Goal: Task Accomplishment & Management: Complete application form

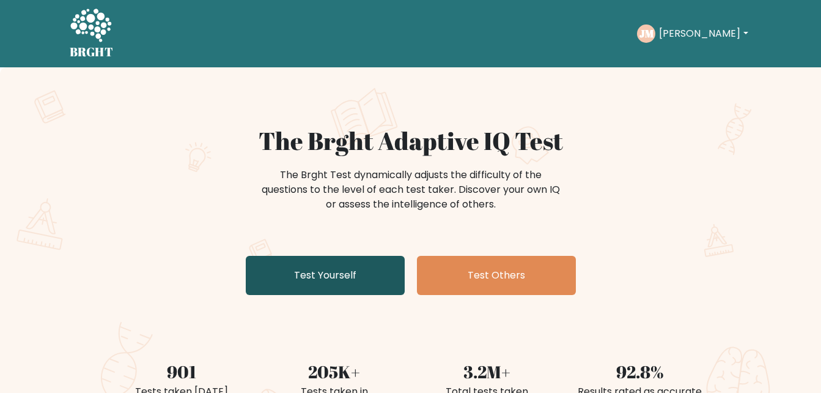
click at [373, 272] on link "Test Yourself" at bounding box center [325, 275] width 159 height 39
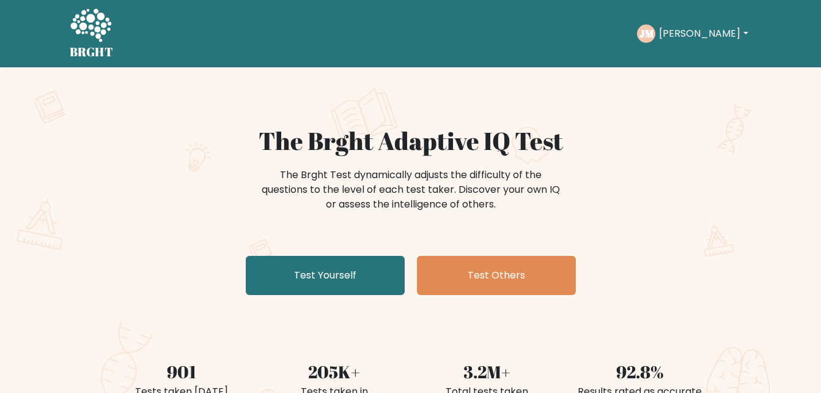
click at [714, 26] on button "[PERSON_NAME]" at bounding box center [704, 34] width 96 height 16
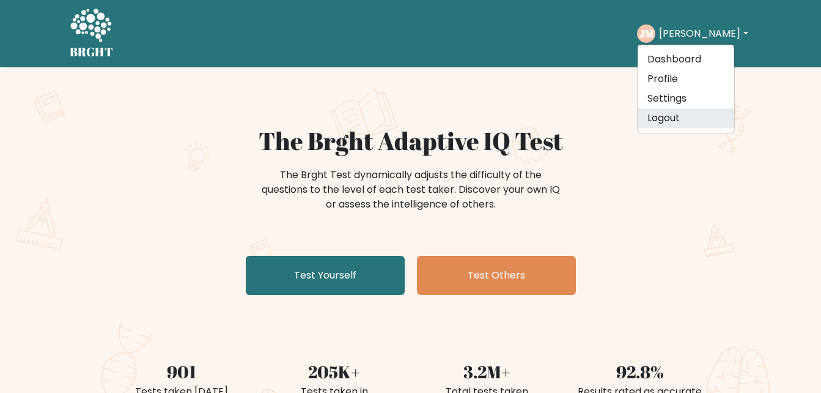
click at [691, 114] on link "Logout" at bounding box center [686, 118] width 97 height 20
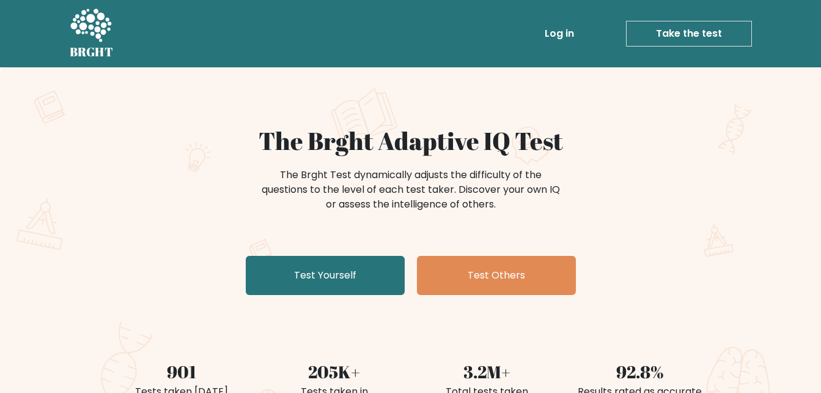
click at [565, 44] on link "Log in" at bounding box center [559, 33] width 39 height 24
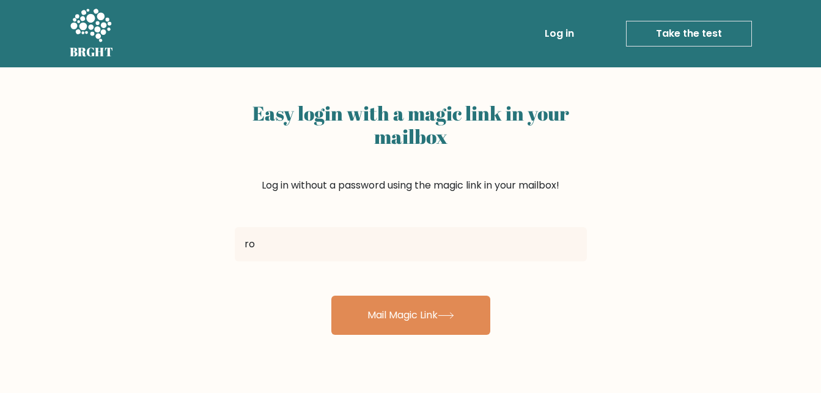
type input "r"
type input "pihoc.ronjapheth@gmail.com"
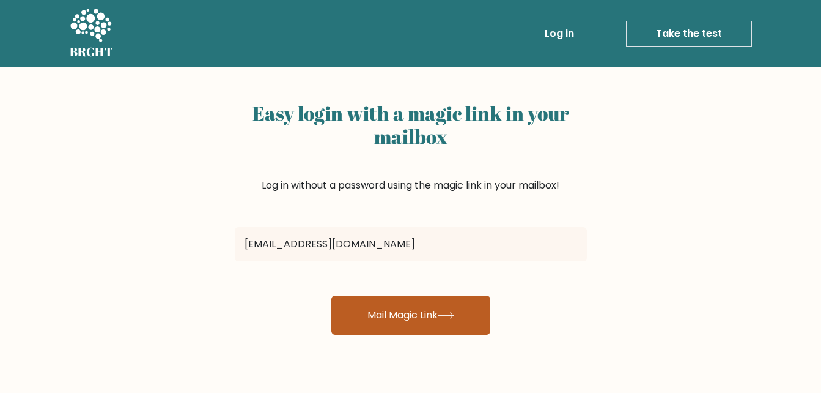
click at [390, 311] on button "Mail Magic Link" at bounding box center [411, 314] width 159 height 39
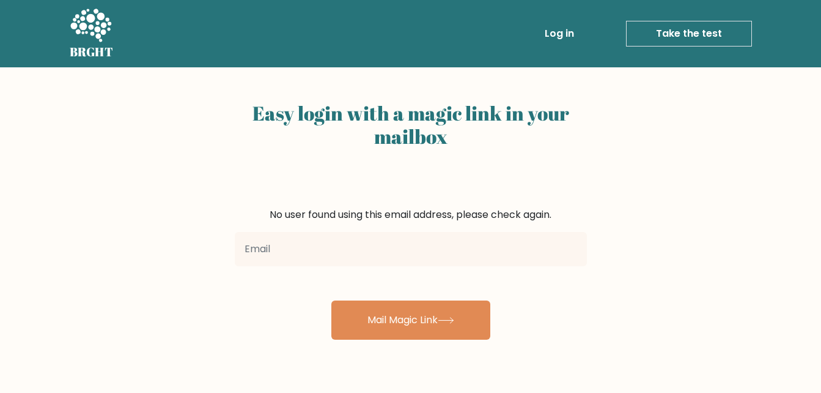
click at [562, 31] on link "Log in" at bounding box center [559, 33] width 39 height 24
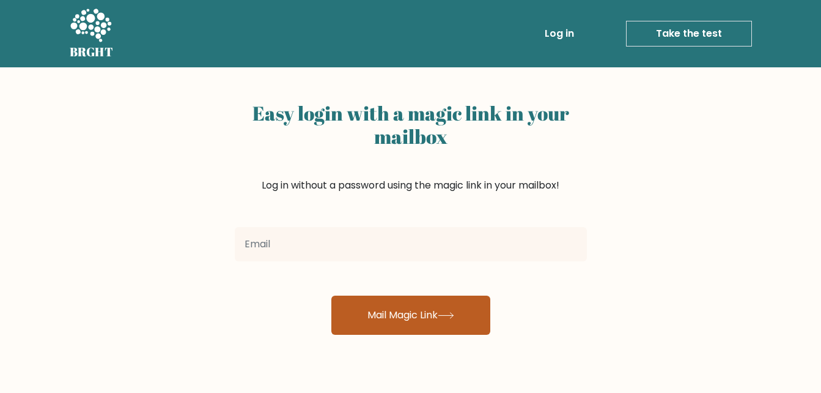
click at [461, 305] on button "Mail Magic Link" at bounding box center [411, 314] width 159 height 39
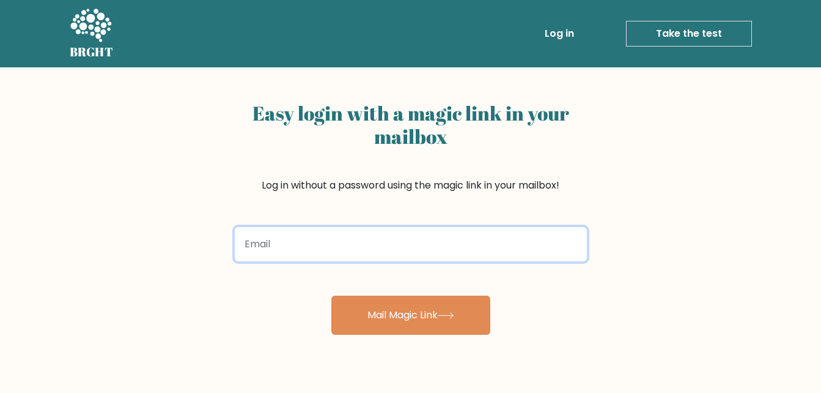
click at [486, 259] on input "email" at bounding box center [411, 244] width 352 height 34
type input "pihoc.ronjapheth@gmail.com"
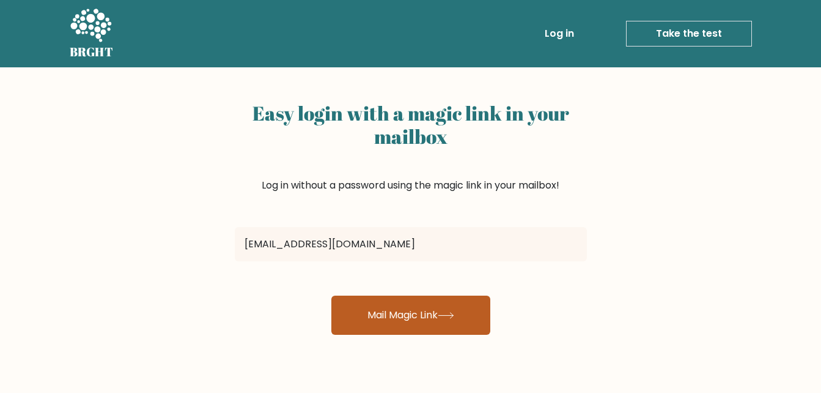
click at [382, 327] on button "Mail Magic Link" at bounding box center [411, 314] width 159 height 39
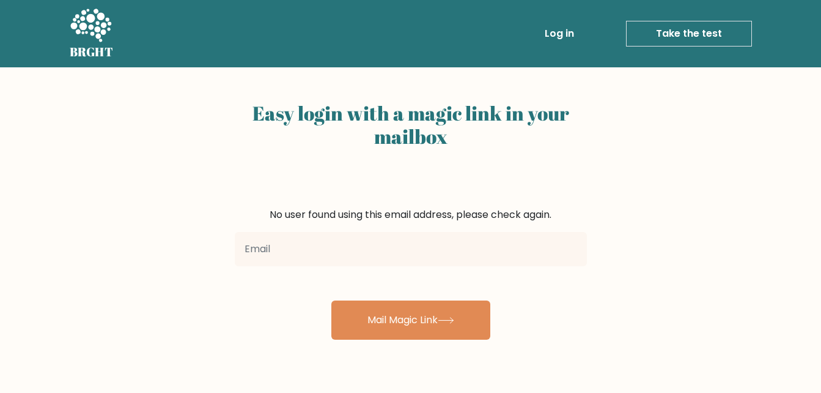
click at [393, 262] on input "email" at bounding box center [411, 249] width 352 height 34
click at [669, 39] on link "Take the test" at bounding box center [689, 34] width 126 height 26
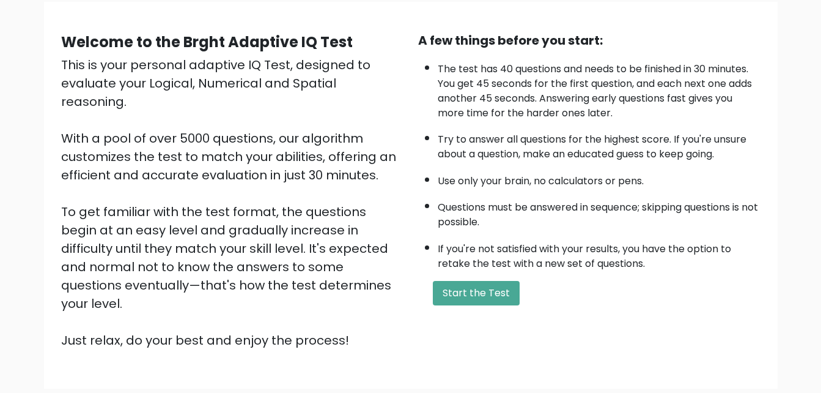
scroll to position [96, 0]
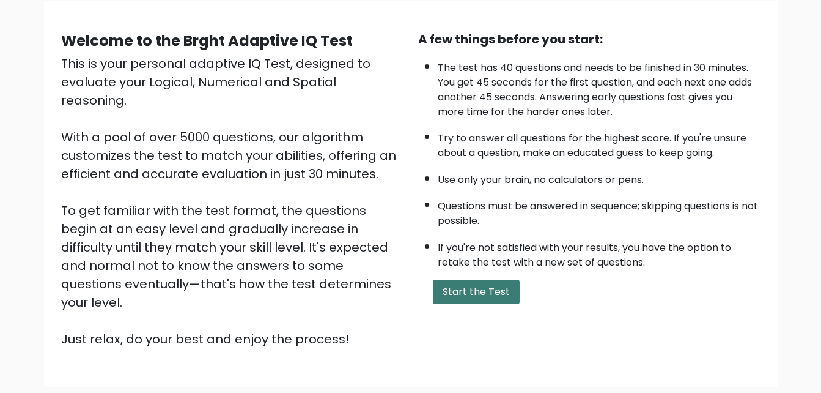
click at [478, 281] on button "Start the Test" at bounding box center [476, 292] width 87 height 24
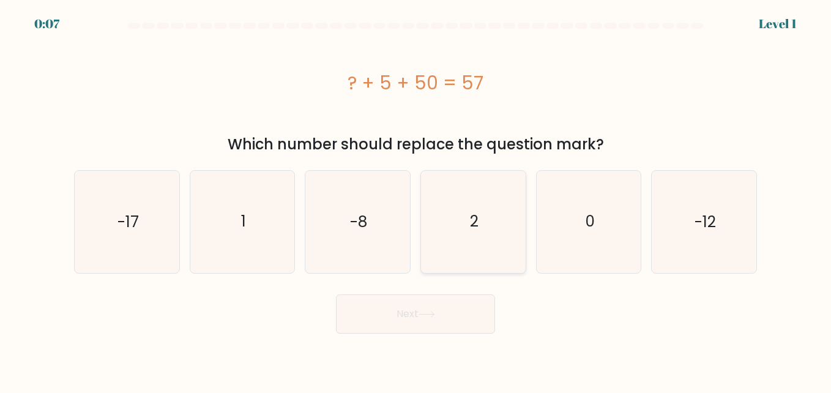
click at [475, 232] on text "2" at bounding box center [474, 221] width 9 height 21
click at [416, 199] on input "d. 2" at bounding box center [415, 197] width 1 height 3
radio input "true"
click at [464, 295] on button "Next" at bounding box center [415, 313] width 159 height 39
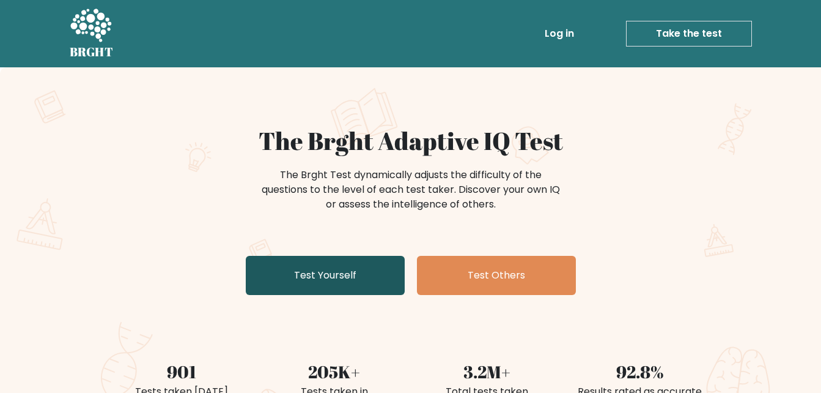
click at [392, 266] on link "Test Yourself" at bounding box center [325, 275] width 159 height 39
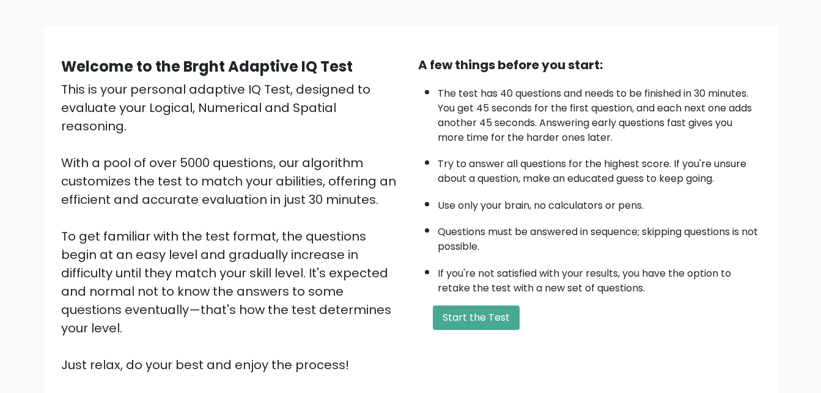
scroll to position [72, 0]
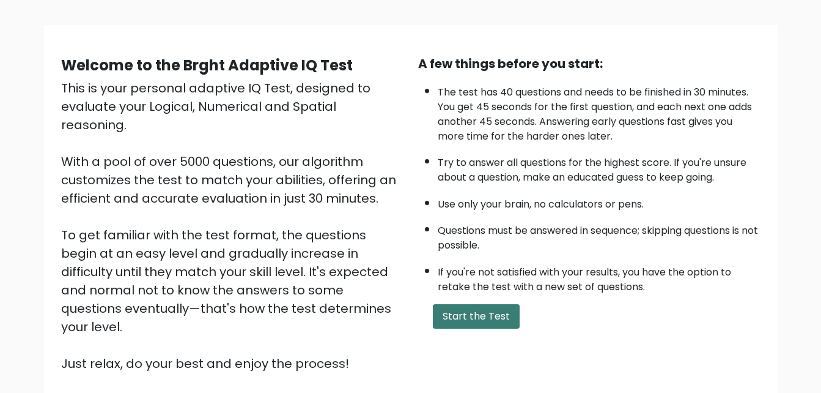
click at [478, 324] on button "Start the Test" at bounding box center [476, 316] width 87 height 24
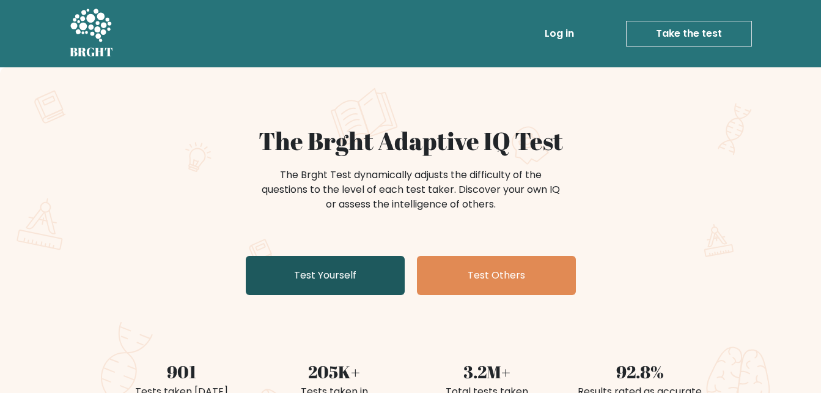
click at [354, 283] on link "Test Yourself" at bounding box center [325, 275] width 159 height 39
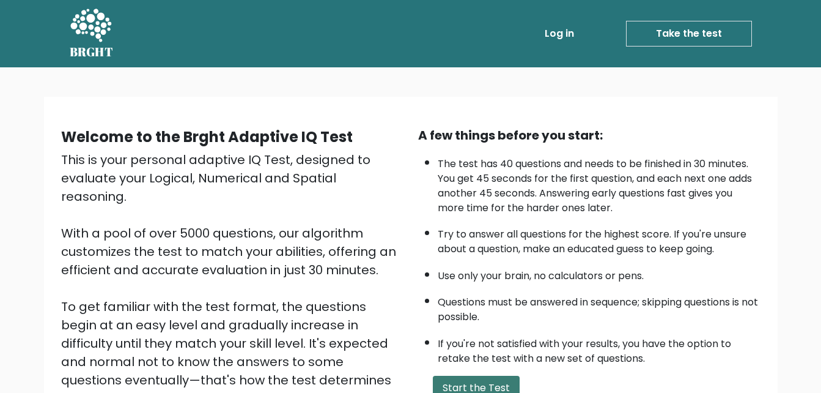
click at [483, 390] on button "Start the Test" at bounding box center [476, 388] width 87 height 24
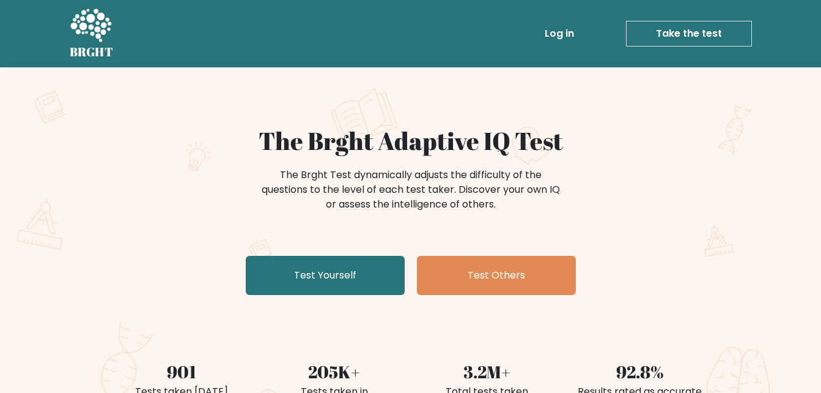
click at [408, 274] on div "The Brght Adaptive IQ Test The Brght Test dynamically adjusts the difficulty of…" at bounding box center [411, 213] width 612 height 174
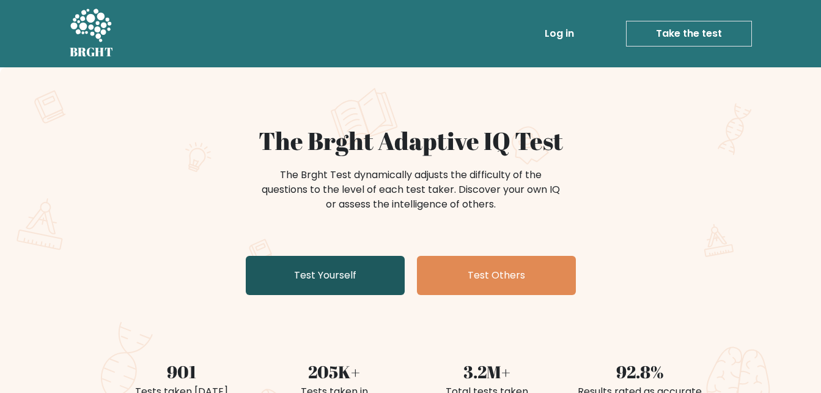
click at [395, 276] on link "Test Yourself" at bounding box center [325, 275] width 159 height 39
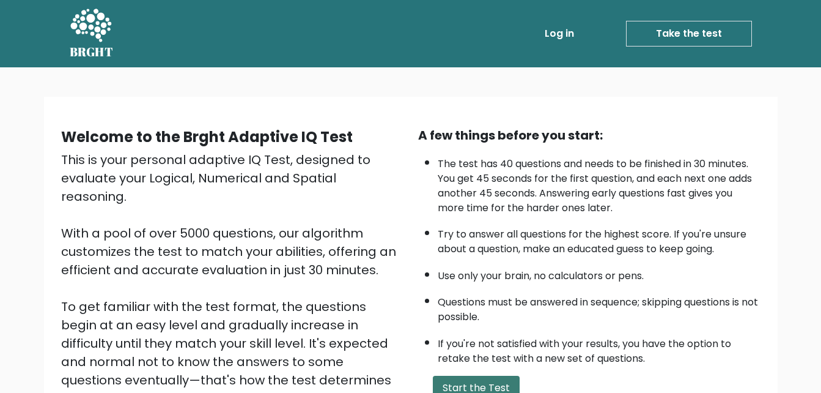
click at [475, 388] on button "Start the Test" at bounding box center [476, 388] width 87 height 24
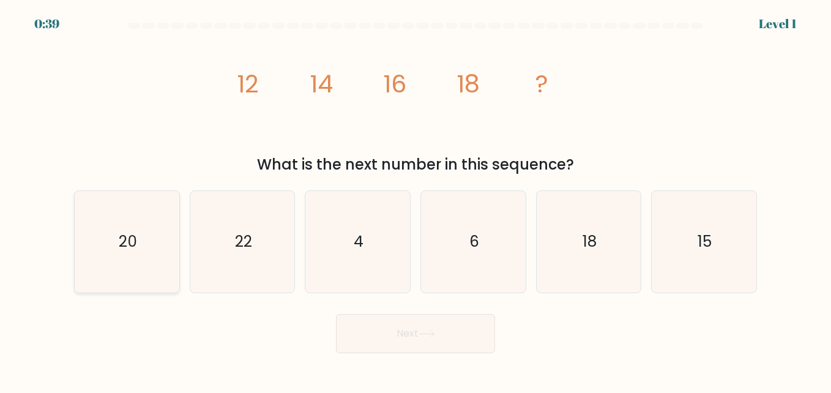
click at [147, 235] on icon "20" at bounding box center [127, 242] width 102 height 102
click at [415, 199] on input "a. 20" at bounding box center [415, 197] width 1 height 3
radio input "true"
click at [449, 326] on button "Next" at bounding box center [415, 333] width 159 height 39
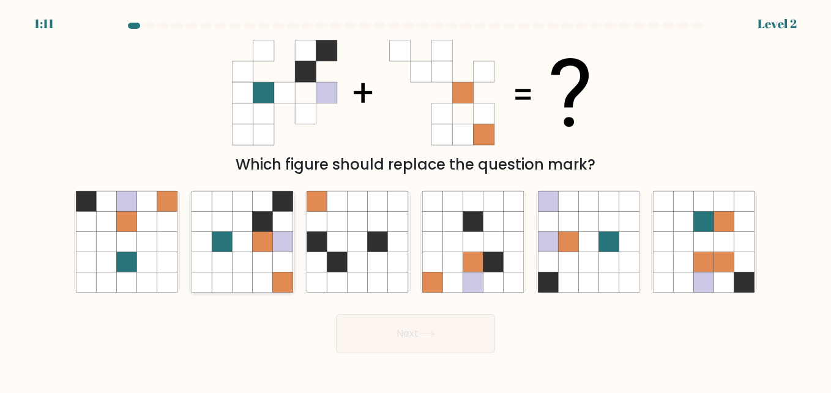
click at [291, 232] on icon at bounding box center [283, 241] width 20 height 20
click at [415, 199] on input "b." at bounding box center [415, 197] width 1 height 3
radio input "true"
click at [447, 347] on button "Next" at bounding box center [415, 333] width 159 height 39
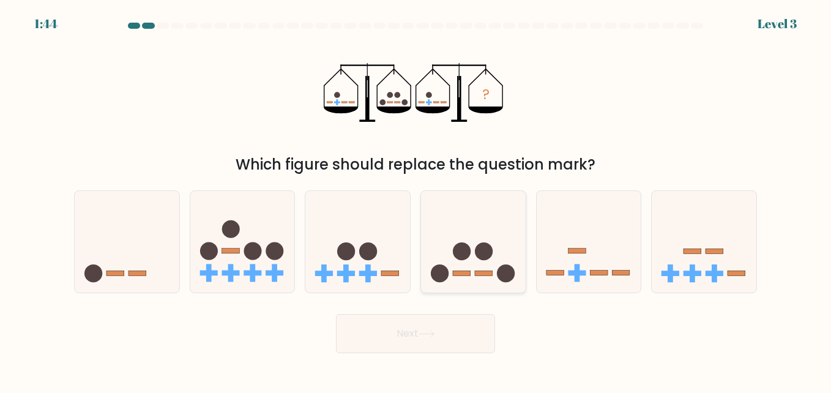
click at [447, 262] on icon at bounding box center [473, 241] width 105 height 86
click at [416, 199] on input "d." at bounding box center [415, 197] width 1 height 3
radio input "true"
drag, startPoint x: 424, startPoint y: 306, endPoint x: 425, endPoint y: 326, distance: 20.2
click at [425, 326] on form at bounding box center [415, 188] width 831 height 330
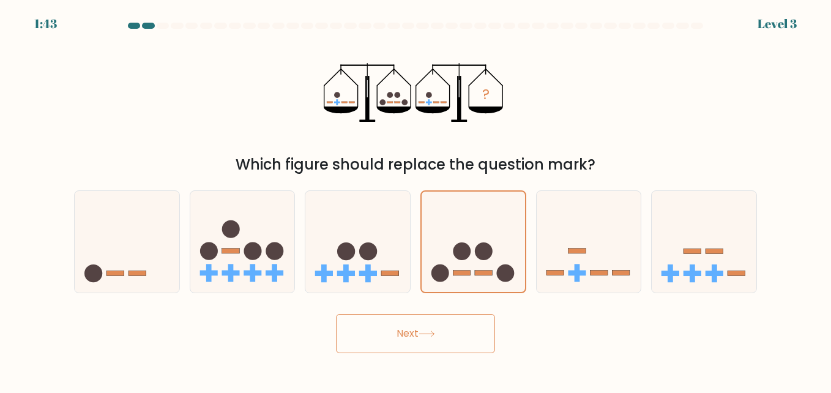
click at [425, 326] on button "Next" at bounding box center [415, 333] width 159 height 39
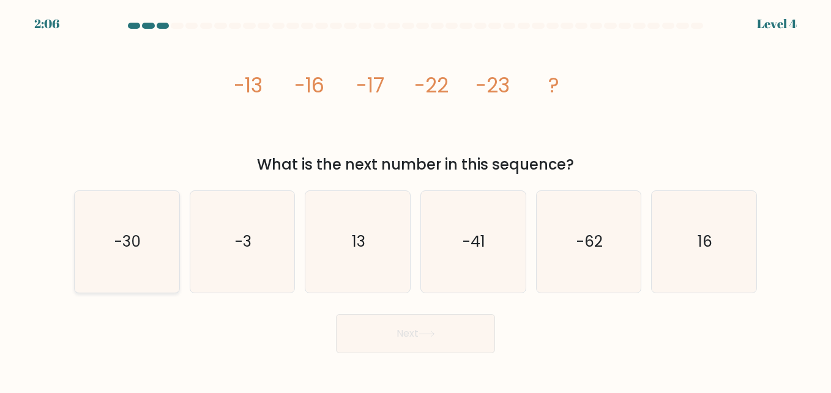
click at [166, 259] on icon "-30" at bounding box center [127, 242] width 102 height 102
click at [415, 199] on input "a. -30" at bounding box center [415, 197] width 1 height 3
radio input "true"
click at [376, 330] on button "Next" at bounding box center [415, 333] width 159 height 39
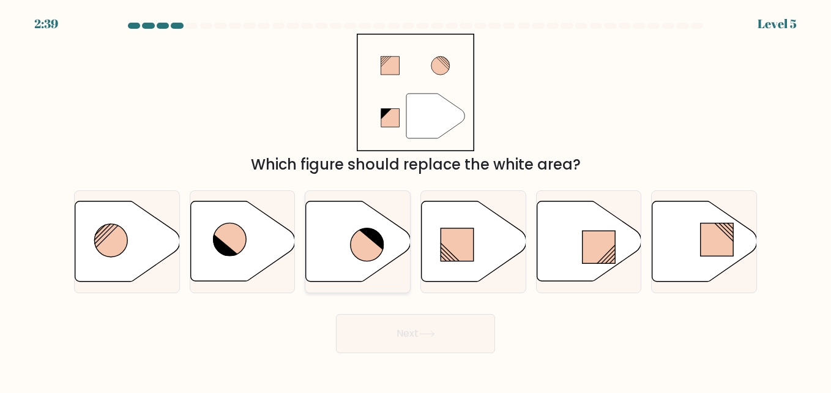
click at [332, 250] on icon at bounding box center [358, 241] width 105 height 80
click at [415, 199] on input "c." at bounding box center [415, 197] width 1 height 3
radio input "true"
click at [418, 339] on button "Next" at bounding box center [415, 333] width 159 height 39
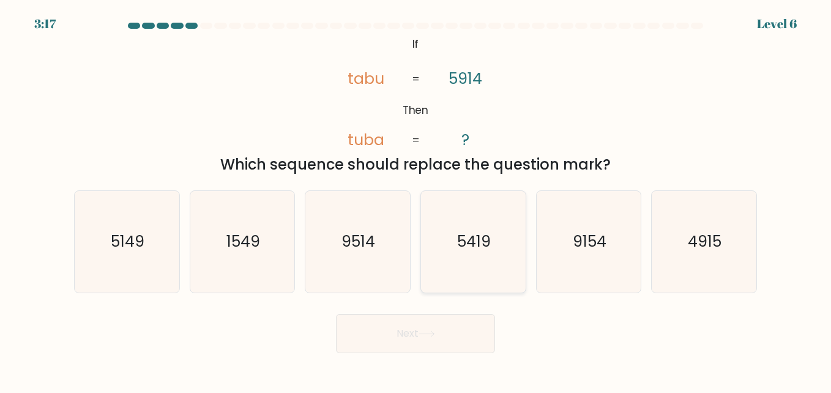
click at [464, 241] on text "5419" at bounding box center [474, 241] width 34 height 21
click at [416, 199] on input "d. 5419" at bounding box center [415, 197] width 1 height 3
radio input "true"
click at [393, 332] on button "Next" at bounding box center [415, 333] width 159 height 39
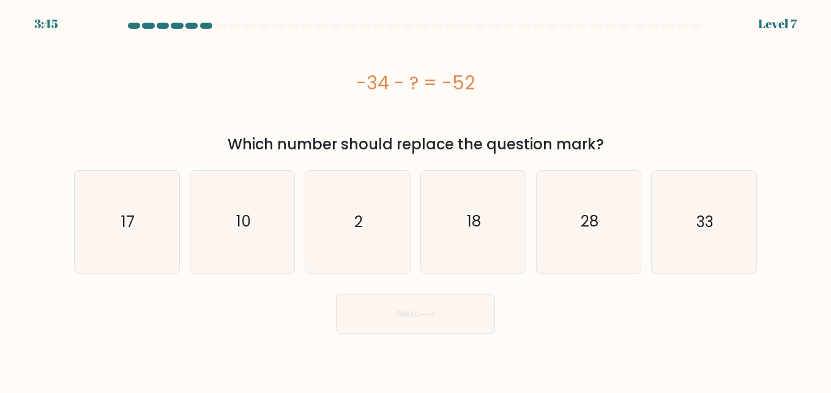
click at [526, 210] on div "d. 18" at bounding box center [473, 221] width 116 height 103
click at [491, 224] on icon "18" at bounding box center [473, 222] width 102 height 102
click at [416, 199] on input "d. 18" at bounding box center [415, 197] width 1 height 3
radio input "true"
click at [474, 297] on button "Next" at bounding box center [415, 313] width 159 height 39
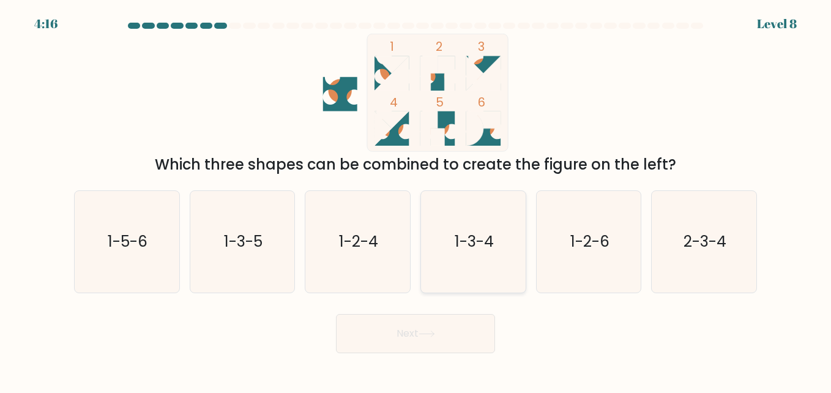
click at [511, 222] on icon "1-3-4" at bounding box center [473, 242] width 102 height 102
click at [416, 199] on input "d. 1-3-4" at bounding box center [415, 197] width 1 height 3
radio input "true"
click at [460, 328] on button "Next" at bounding box center [415, 333] width 159 height 39
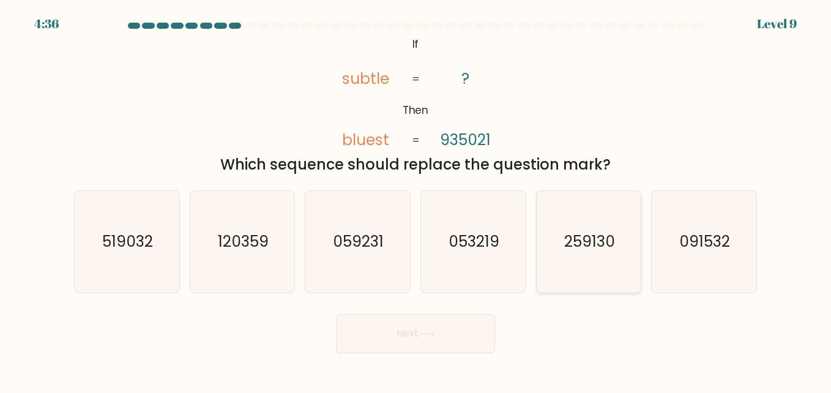
click at [559, 274] on icon "259130" at bounding box center [589, 242] width 102 height 102
click at [416, 199] on input "e. 259130" at bounding box center [415, 197] width 1 height 3
radio input "true"
click at [491, 319] on button "Next" at bounding box center [415, 333] width 159 height 39
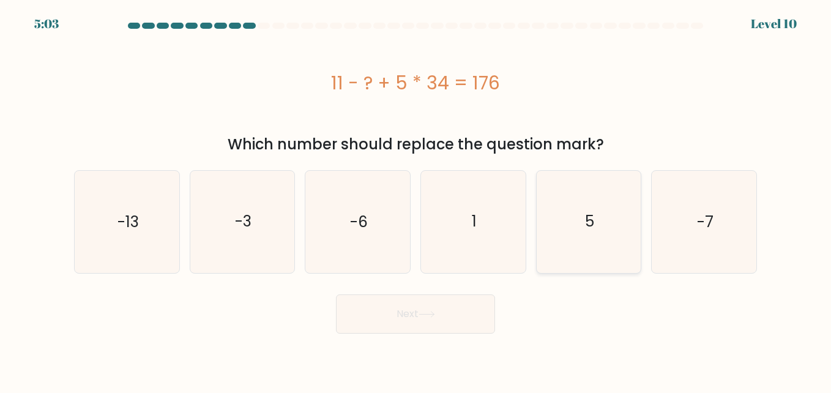
click at [600, 224] on icon "5" at bounding box center [589, 222] width 102 height 102
click at [416, 199] on input "e. 5" at bounding box center [415, 197] width 1 height 3
radio input "true"
click at [474, 327] on button "Next" at bounding box center [415, 313] width 159 height 39
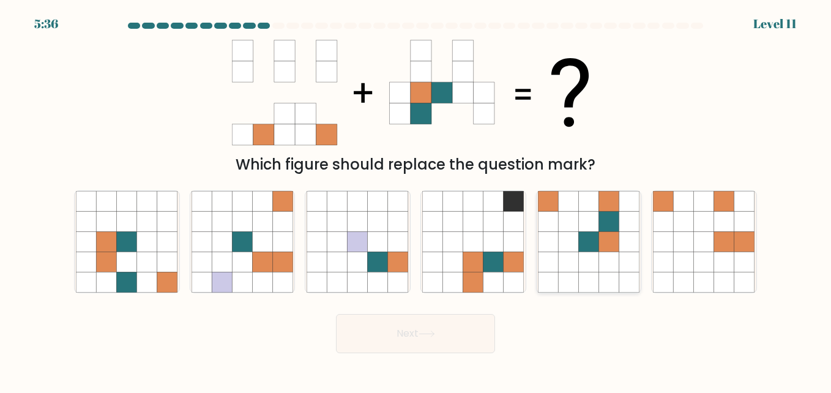
click at [549, 261] on icon at bounding box center [548, 262] width 20 height 20
click at [416, 199] on input "e." at bounding box center [415, 197] width 1 height 3
radio input "true"
click at [459, 328] on button "Next" at bounding box center [415, 333] width 159 height 39
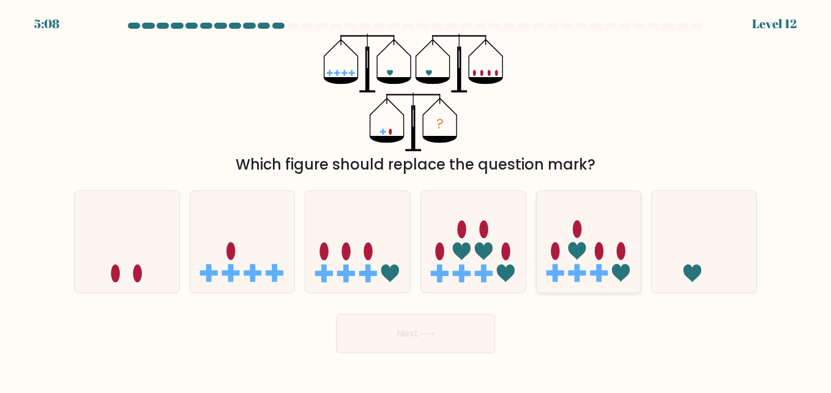
click at [611, 277] on icon at bounding box center [588, 241] width 105 height 86
click at [416, 199] on input "e." at bounding box center [415, 197] width 1 height 3
radio input "true"
click at [177, 267] on icon at bounding box center [127, 241] width 105 height 86
click at [415, 199] on input "a." at bounding box center [415, 197] width 1 height 3
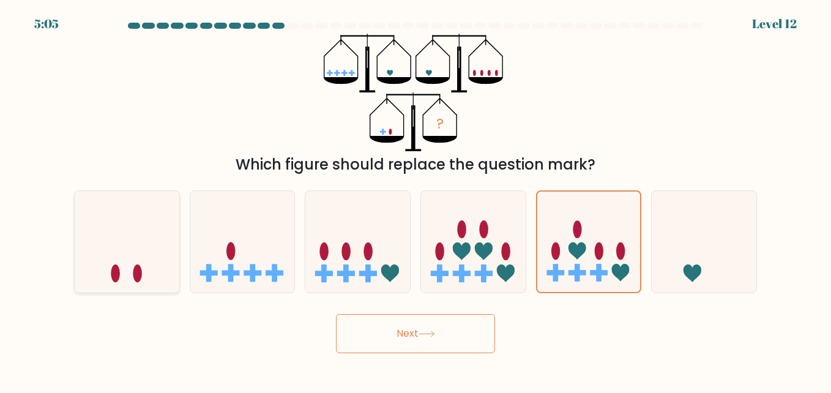
radio input "true"
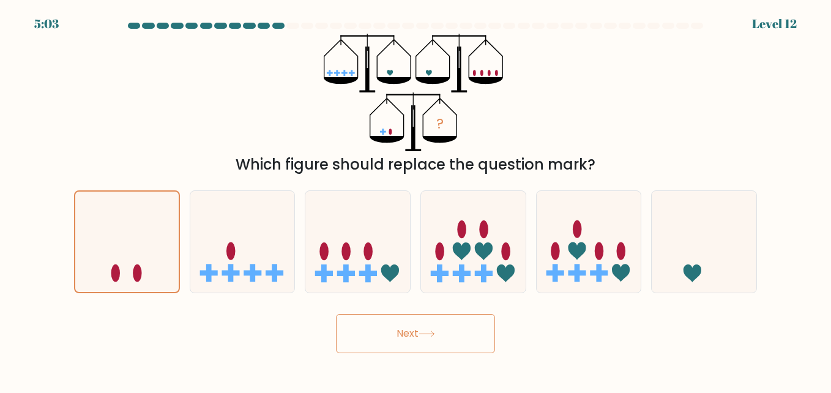
click at [396, 340] on button "Next" at bounding box center [415, 333] width 159 height 39
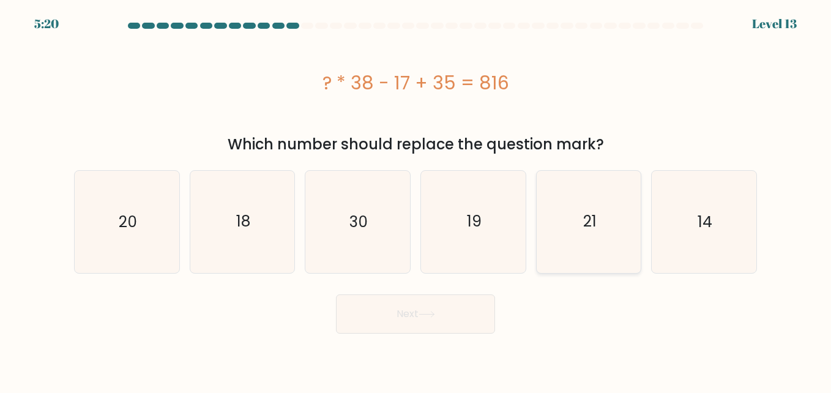
click at [579, 221] on icon "21" at bounding box center [589, 222] width 102 height 102
click at [416, 199] on input "e. 21" at bounding box center [415, 197] width 1 height 3
radio input "true"
click at [459, 309] on button "Next" at bounding box center [415, 313] width 159 height 39
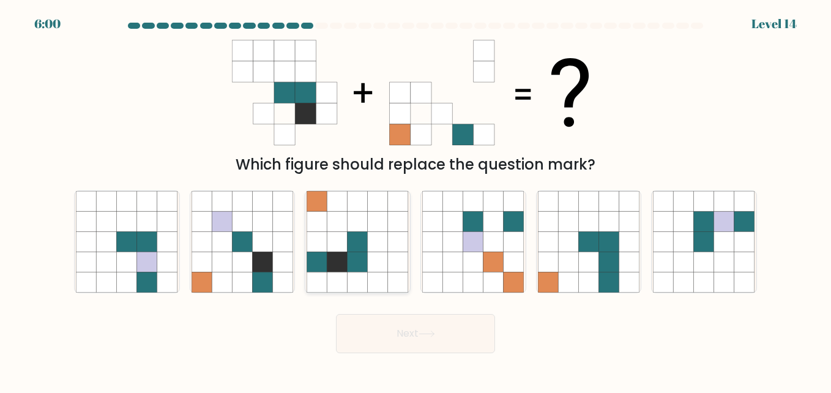
click at [384, 267] on icon at bounding box center [378, 262] width 20 height 20
click at [415, 199] on input "c." at bounding box center [415, 197] width 1 height 3
radio input "true"
click at [429, 341] on button "Next" at bounding box center [415, 333] width 159 height 39
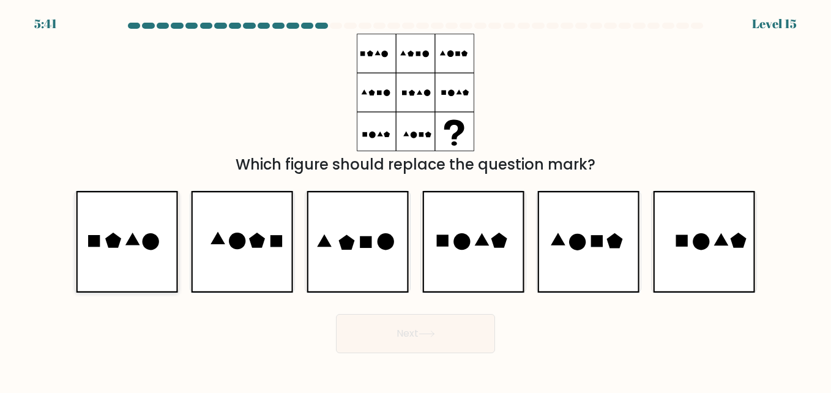
click at [160, 257] on icon at bounding box center [127, 242] width 102 height 102
click at [415, 199] on input "a." at bounding box center [415, 197] width 1 height 3
radio input "true"
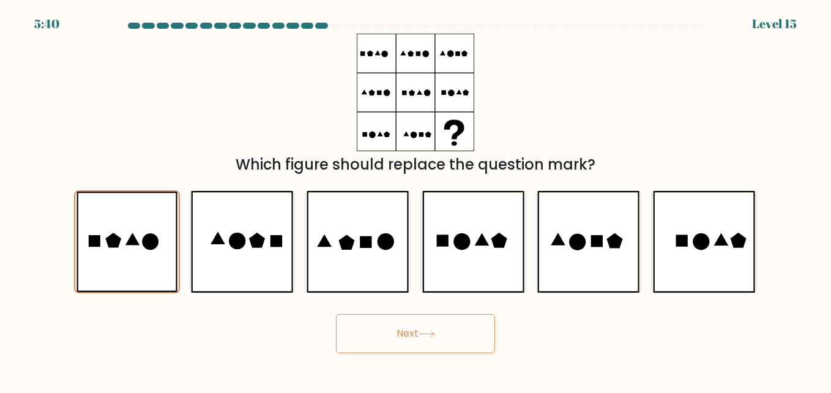
click at [442, 350] on button "Next" at bounding box center [415, 333] width 159 height 39
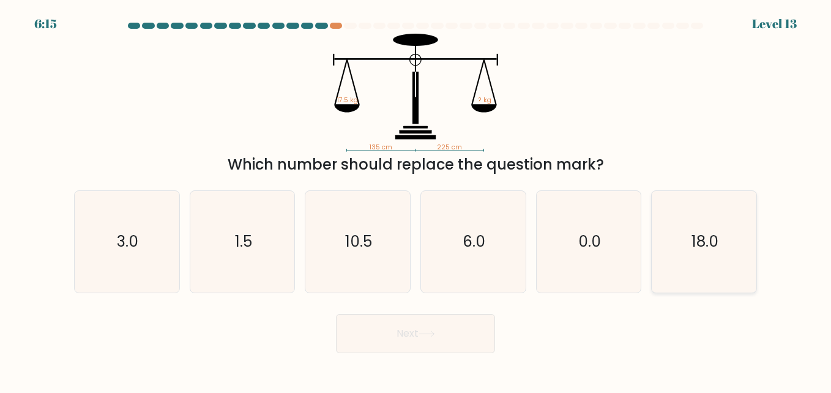
click at [699, 240] on text "18.0" at bounding box center [704, 241] width 27 height 21
click at [416, 199] on input "f. 18.0" at bounding box center [415, 197] width 1 height 3
radio input "true"
click at [440, 324] on button "Next" at bounding box center [415, 333] width 159 height 39
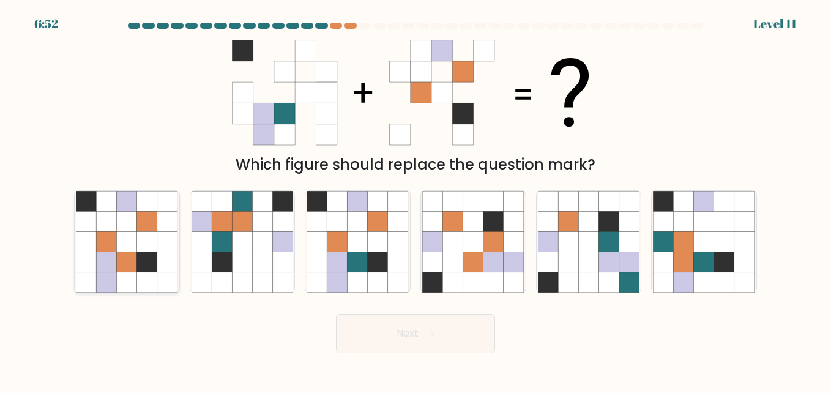
click at [130, 234] on icon at bounding box center [127, 241] width 20 height 20
click at [415, 199] on input "a." at bounding box center [415, 197] width 1 height 3
radio input "true"
click at [371, 343] on button "Next" at bounding box center [415, 333] width 159 height 39
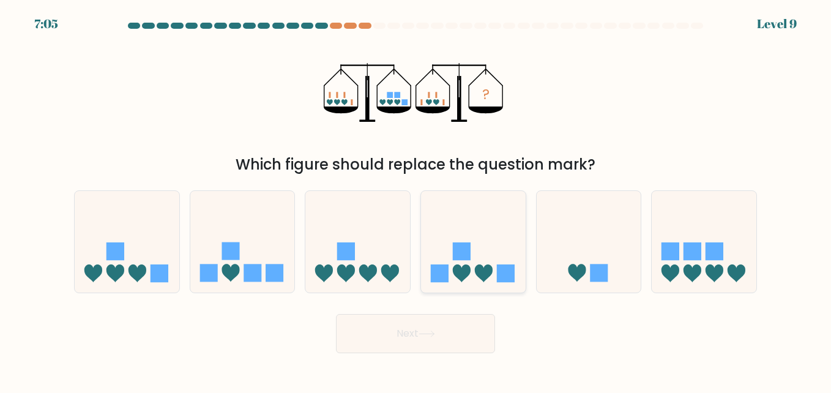
click at [438, 273] on rect at bounding box center [440, 273] width 18 height 18
click at [416, 199] on input "d." at bounding box center [415, 197] width 1 height 3
radio input "true"
click at [439, 327] on button "Next" at bounding box center [415, 333] width 159 height 39
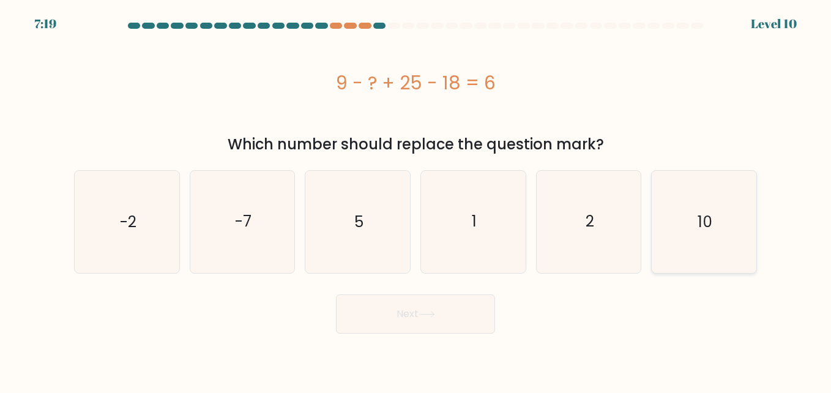
click at [713, 230] on icon "10" at bounding box center [704, 222] width 102 height 102
click at [416, 199] on input "f. 10" at bounding box center [415, 197] width 1 height 3
radio input "true"
click at [434, 335] on body "7:18 Level 10 5" at bounding box center [415, 196] width 831 height 393
click at [449, 327] on button "Next" at bounding box center [415, 313] width 159 height 39
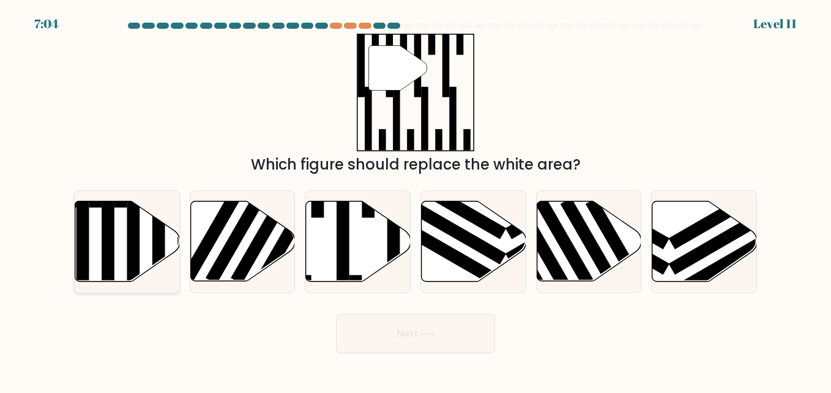
click at [143, 237] on icon at bounding box center [127, 241] width 105 height 80
click at [415, 199] on input "a." at bounding box center [415, 197] width 1 height 3
radio input "true"
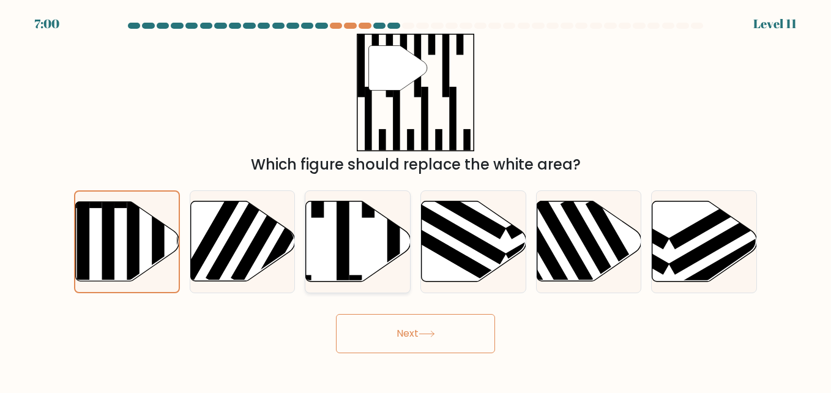
click at [352, 259] on icon at bounding box center [358, 241] width 105 height 80
click at [415, 199] on input "c." at bounding box center [415, 197] width 1 height 3
radio input "true"
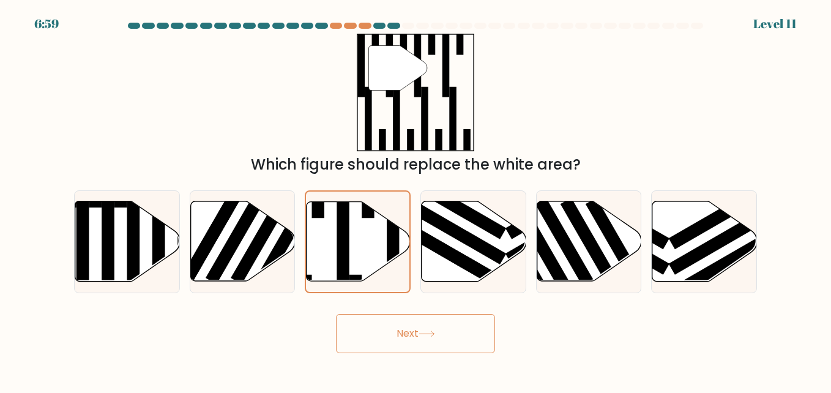
click at [404, 337] on button "Next" at bounding box center [415, 333] width 159 height 39
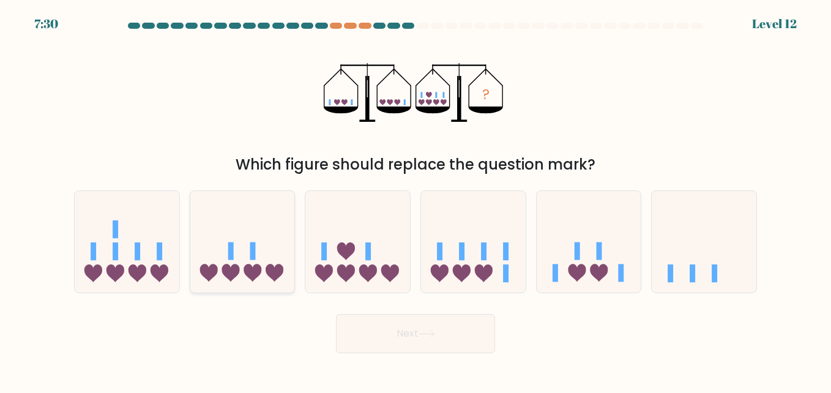
click at [281, 267] on icon at bounding box center [274, 273] width 18 height 18
click at [415, 199] on input "b." at bounding box center [415, 197] width 1 height 3
radio input "true"
click at [380, 288] on div at bounding box center [358, 241] width 106 height 103
click at [415, 199] on input "c." at bounding box center [415, 197] width 1 height 3
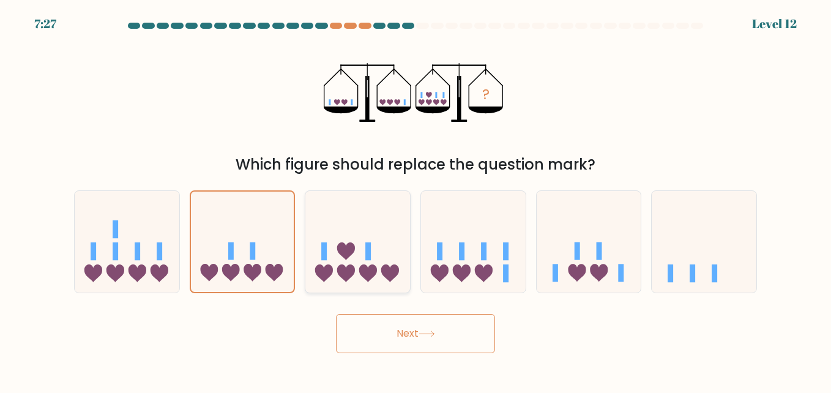
radio input "true"
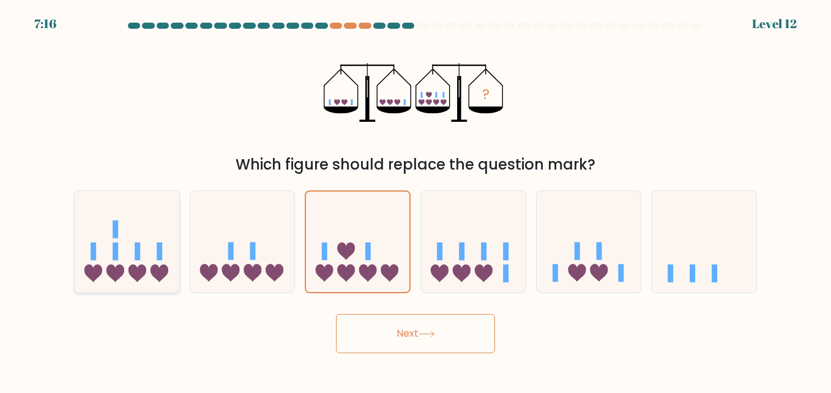
click at [172, 244] on icon at bounding box center [127, 241] width 105 height 86
click at [415, 199] on input "a." at bounding box center [415, 197] width 1 height 3
radio input "true"
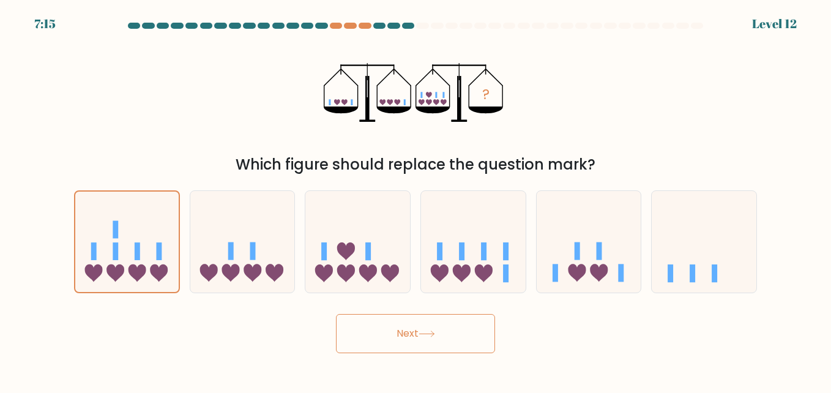
click at [394, 352] on button "Next" at bounding box center [415, 333] width 159 height 39
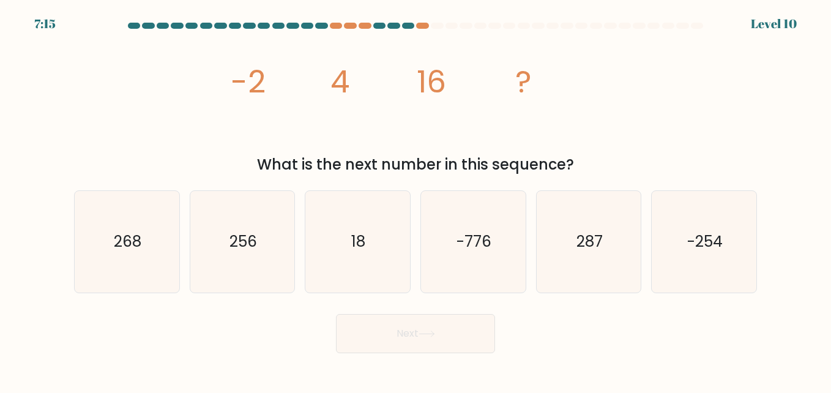
click at [391, 333] on button "Next" at bounding box center [415, 333] width 159 height 39
click at [259, 248] on icon "256" at bounding box center [242, 242] width 102 height 102
click at [415, 199] on input "b. 256" at bounding box center [415, 197] width 1 height 3
radio input "true"
click at [396, 323] on button "Next" at bounding box center [415, 333] width 159 height 39
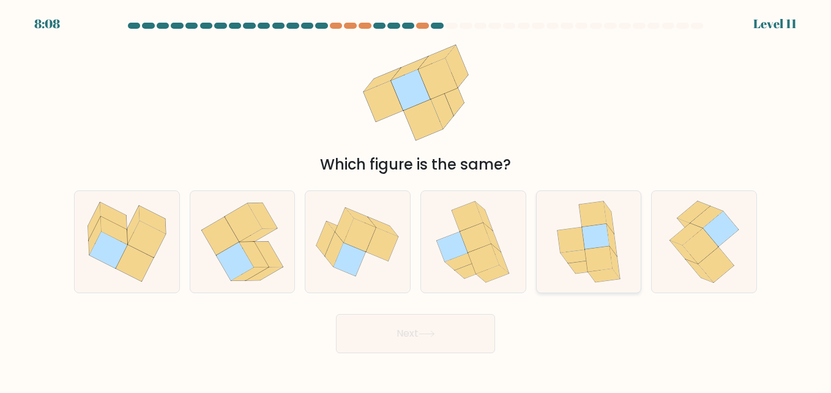
click at [612, 257] on icon at bounding box center [614, 262] width 10 height 32
click at [416, 199] on input "e." at bounding box center [415, 197] width 1 height 3
radio input "true"
click at [457, 329] on button "Next" at bounding box center [415, 333] width 159 height 39
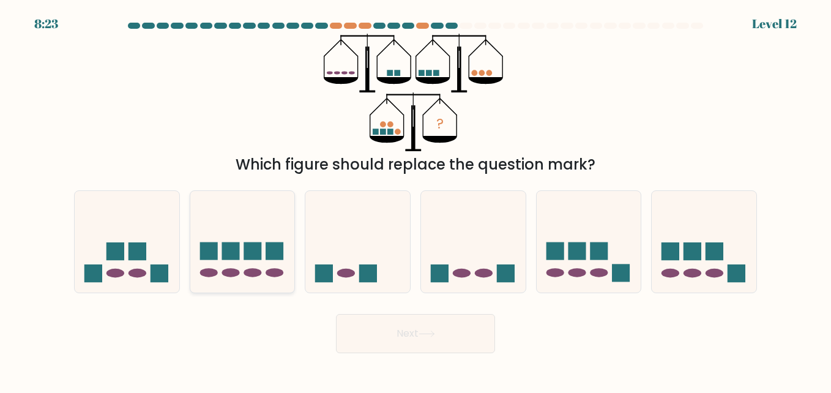
click at [265, 240] on icon at bounding box center [242, 241] width 105 height 86
click at [415, 199] on input "b." at bounding box center [415, 197] width 1 height 3
radio input "true"
click at [394, 345] on button "Next" at bounding box center [415, 333] width 159 height 39
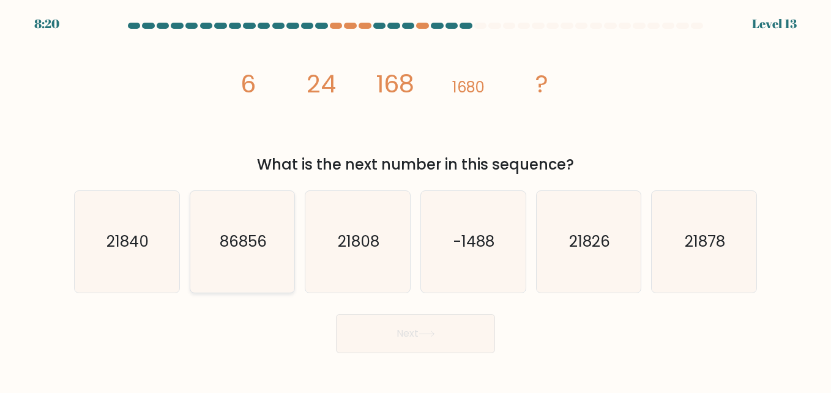
click at [226, 234] on text "86856" at bounding box center [243, 241] width 47 height 21
click at [415, 199] on input "b. 86856" at bounding box center [415, 197] width 1 height 3
radio input "true"
click at [706, 251] on text "21878" at bounding box center [704, 241] width 40 height 21
click at [416, 199] on input "f. 21878" at bounding box center [415, 197] width 1 height 3
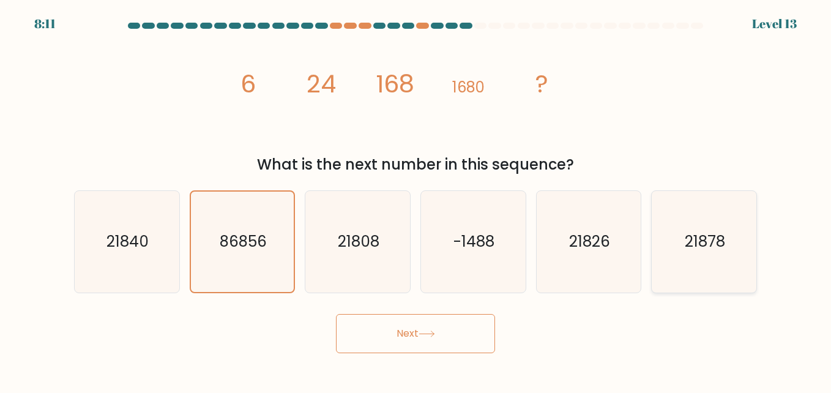
radio input "true"
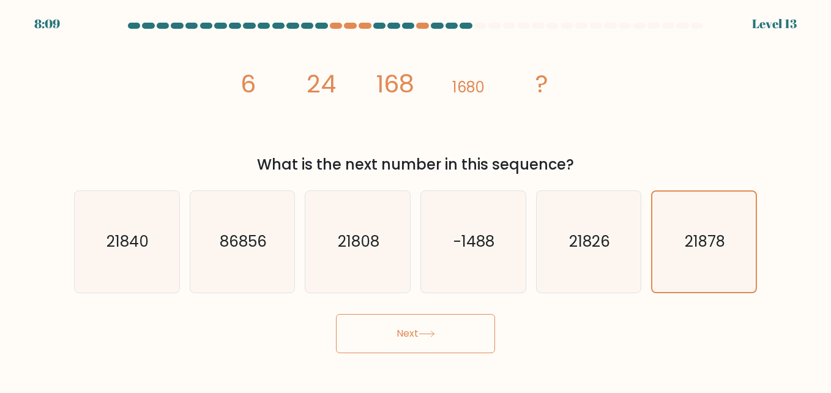
click at [448, 325] on button "Next" at bounding box center [415, 333] width 159 height 39
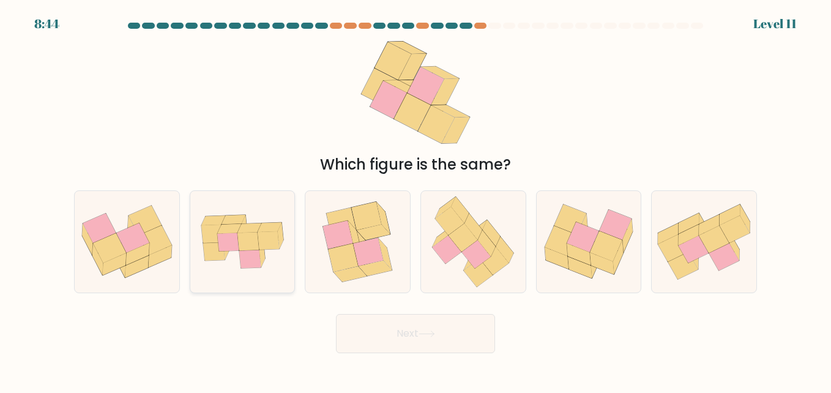
click at [255, 241] on icon at bounding box center [247, 241] width 21 height 18
click at [415, 199] on input "b." at bounding box center [415, 197] width 1 height 3
radio input "true"
click at [461, 352] on button "Next" at bounding box center [415, 333] width 159 height 39
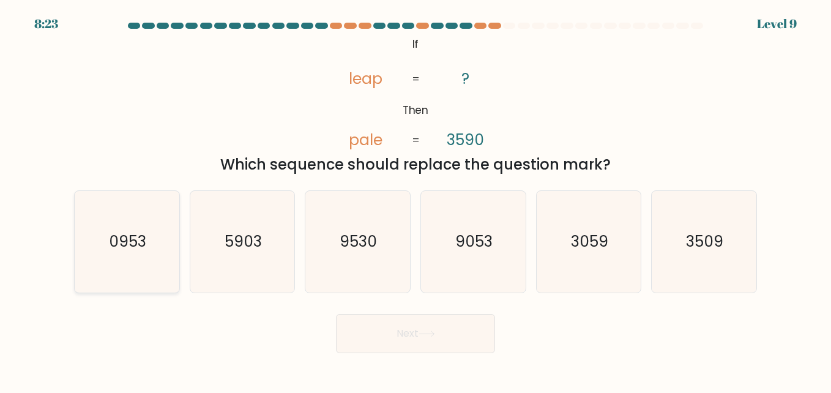
click at [138, 231] on text "0953" at bounding box center [127, 241] width 37 height 21
click at [415, 199] on input "a. 0953" at bounding box center [415, 197] width 1 height 3
radio input "true"
click at [461, 333] on button "Next" at bounding box center [415, 333] width 159 height 39
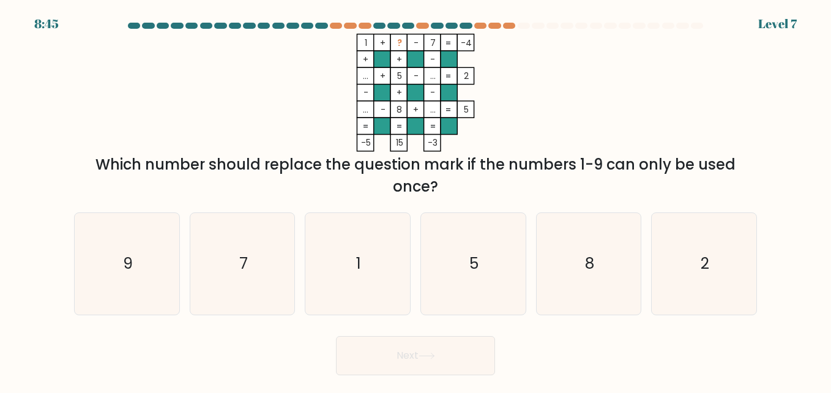
click at [442, 120] on rect at bounding box center [448, 125] width 17 height 17
click at [728, 219] on icon "2" at bounding box center [704, 264] width 102 height 102
click at [416, 199] on input "f. 2" at bounding box center [415, 197] width 1 height 3
radio input "true"
click at [721, 267] on icon "2" at bounding box center [703, 263] width 100 height 100
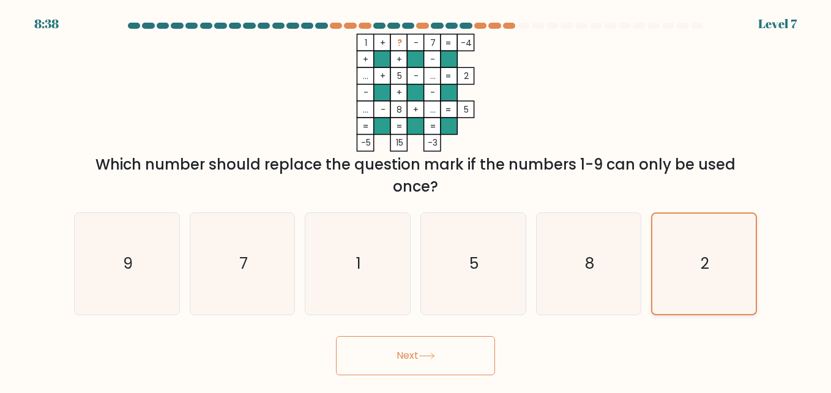
click at [416, 199] on input "f. 2" at bounding box center [415, 197] width 1 height 3
click at [442, 363] on button "Next" at bounding box center [415, 355] width 159 height 39
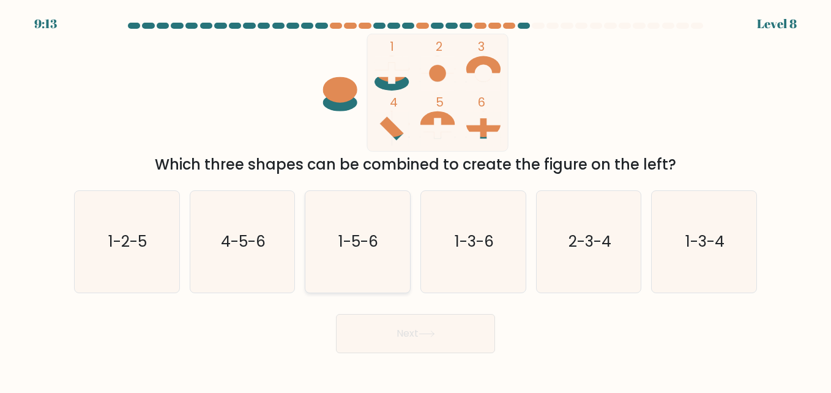
click at [358, 243] on text "1-5-6" at bounding box center [359, 241] width 40 height 21
click at [415, 199] on input "c. 1-5-6" at bounding box center [415, 197] width 1 height 3
radio input "true"
click at [425, 321] on button "Next" at bounding box center [415, 333] width 159 height 39
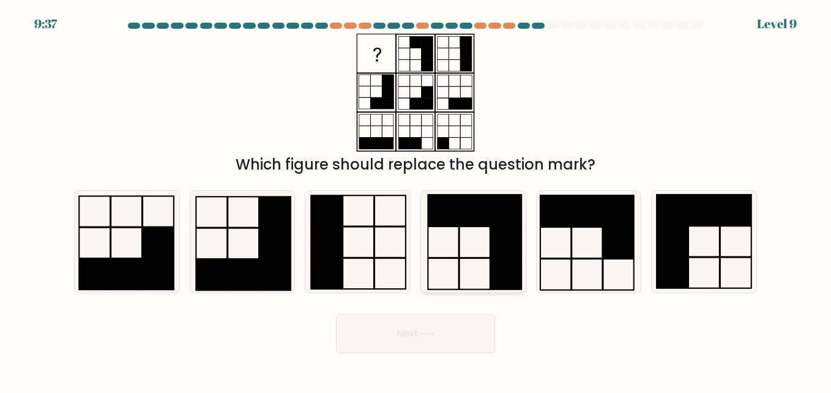
click at [491, 245] on rect at bounding box center [506, 241] width 31 height 31
click at [416, 199] on input "d." at bounding box center [415, 197] width 1 height 3
radio input "true"
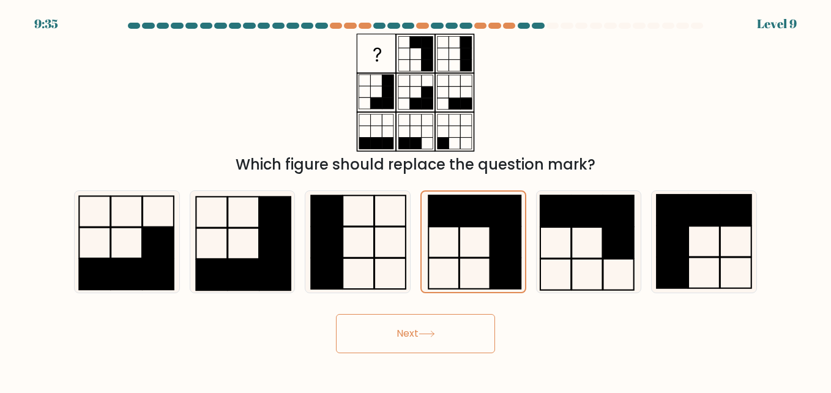
click at [464, 328] on button "Next" at bounding box center [415, 333] width 159 height 39
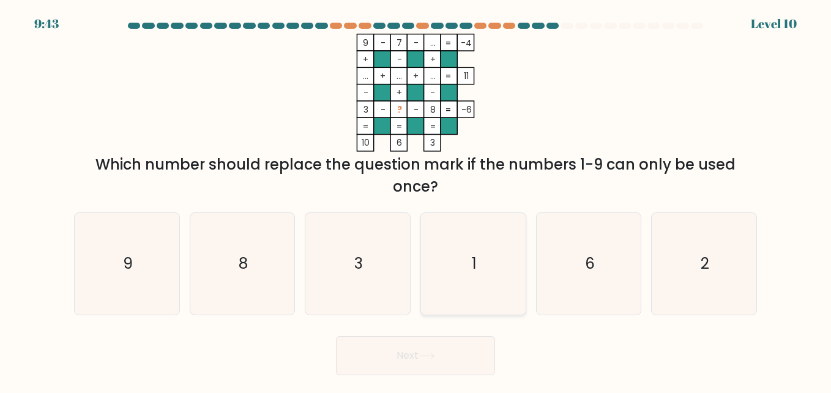
click at [471, 253] on icon "1" at bounding box center [473, 264] width 102 height 102
click at [416, 199] on input "d. 1" at bounding box center [415, 197] width 1 height 3
radio input "true"
click at [429, 368] on button "Next" at bounding box center [415, 355] width 159 height 39
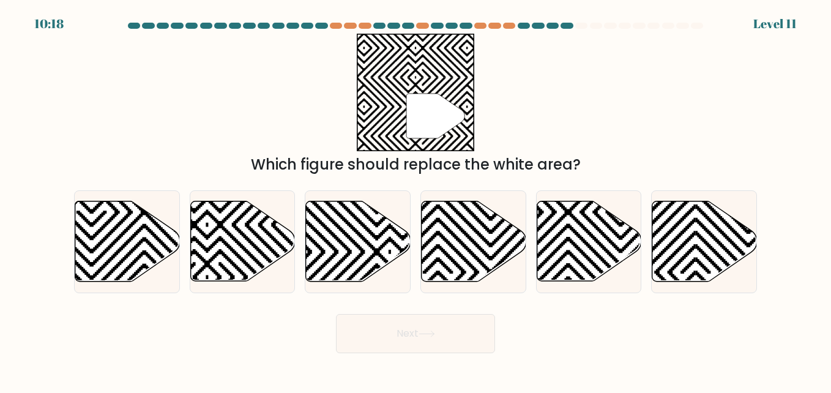
click at [300, 326] on div "Next" at bounding box center [415, 330] width 697 height 45
click at [279, 240] on icon at bounding box center [242, 241] width 105 height 80
click at [415, 199] on input "b." at bounding box center [415, 197] width 1 height 3
radio input "true"
click at [426, 330] on icon at bounding box center [426, 333] width 17 height 7
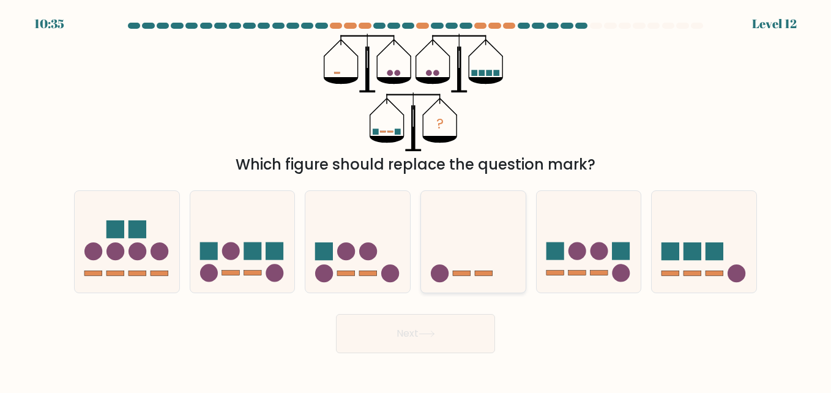
click at [458, 273] on rect at bounding box center [462, 272] width 18 height 5
click at [416, 199] on input "d." at bounding box center [415, 197] width 1 height 3
radio input "true"
click at [458, 273] on rect at bounding box center [461, 272] width 17 height 5
click at [416, 199] on input "d." at bounding box center [415, 197] width 1 height 3
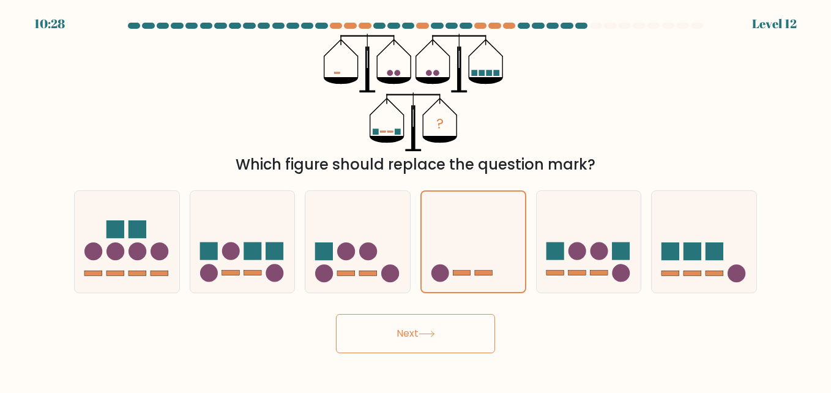
click at [430, 327] on button "Next" at bounding box center [415, 333] width 159 height 39
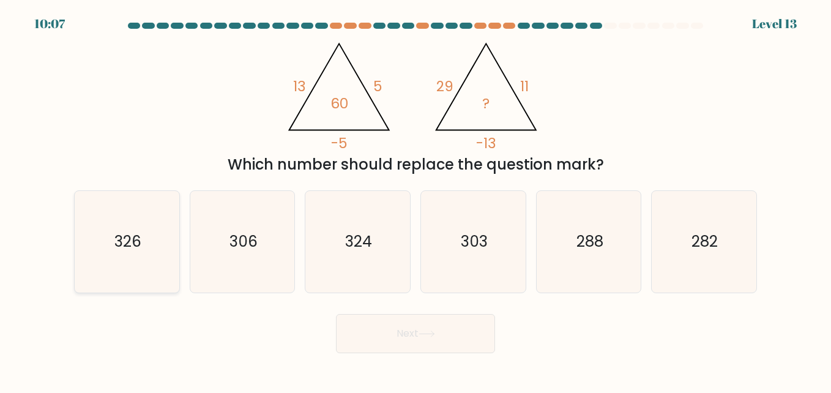
click at [179, 243] on div "326" at bounding box center [127, 241] width 106 height 103
click at [415, 199] on input "a. 326" at bounding box center [415, 197] width 1 height 3
radio input "true"
click at [461, 336] on button "Next" at bounding box center [415, 333] width 159 height 39
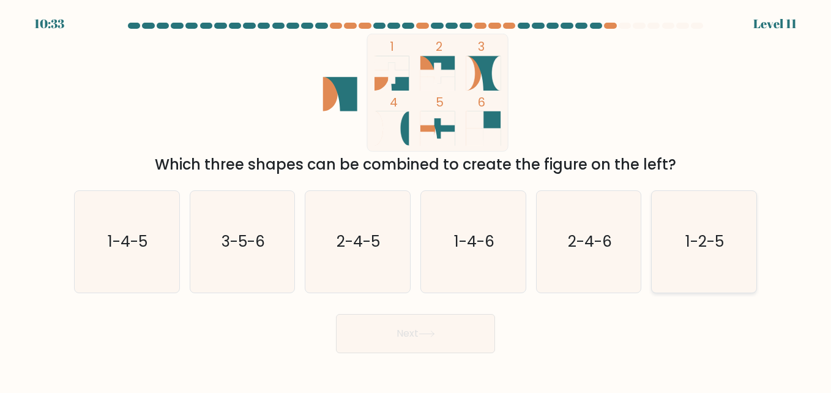
click at [710, 235] on text "1-2-5" at bounding box center [705, 241] width 39 height 21
click at [416, 199] on input "f. 1-2-5" at bounding box center [415, 197] width 1 height 3
radio input "true"
click at [459, 327] on button "Next" at bounding box center [415, 333] width 159 height 39
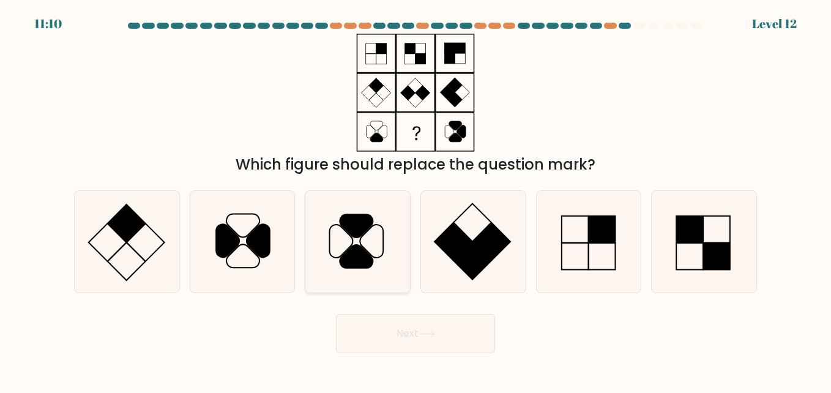
click at [363, 250] on icon at bounding box center [356, 256] width 33 height 23
click at [415, 199] on input "c." at bounding box center [415, 197] width 1 height 3
radio input "true"
click at [393, 327] on button "Next" at bounding box center [415, 333] width 159 height 39
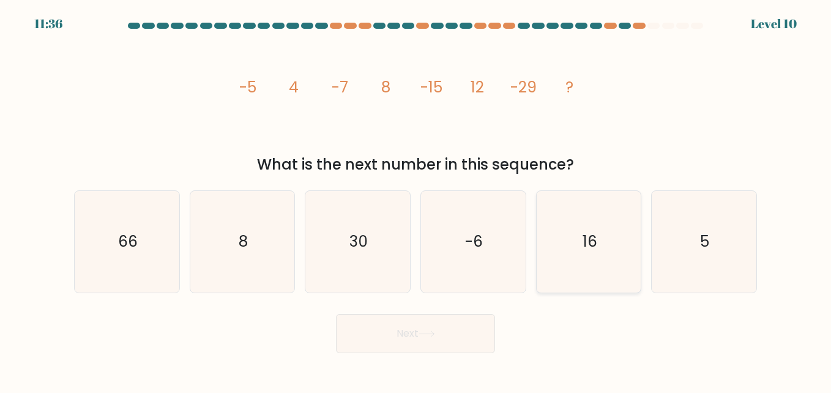
click at [582, 265] on icon "16" at bounding box center [589, 242] width 102 height 102
click at [416, 199] on input "e. 16" at bounding box center [415, 197] width 1 height 3
radio input "true"
click at [435, 335] on icon at bounding box center [426, 333] width 17 height 7
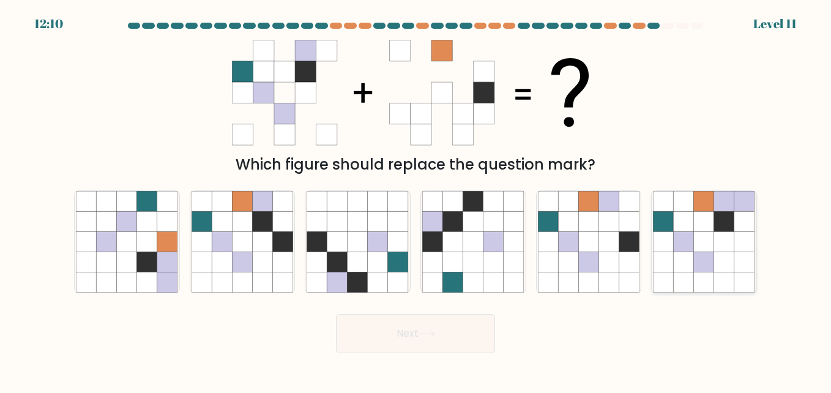
click at [727, 222] on icon at bounding box center [724, 221] width 20 height 20
click at [416, 199] on input "f." at bounding box center [415, 197] width 1 height 3
radio input "true"
click at [623, 250] on icon at bounding box center [629, 241] width 20 height 20
click at [416, 199] on input "e." at bounding box center [415, 197] width 1 height 3
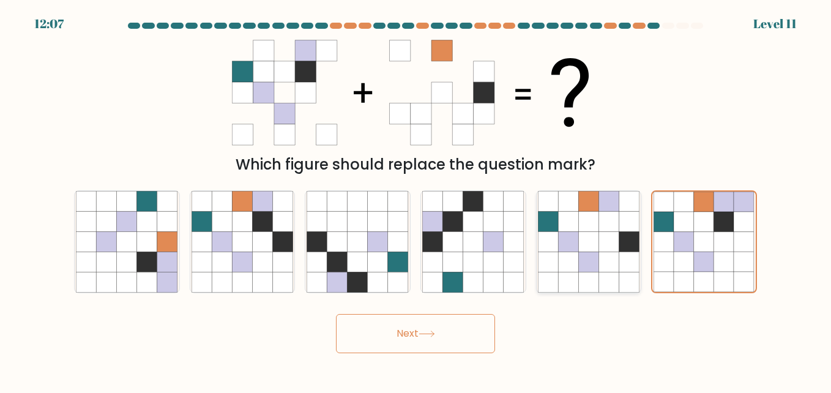
radio input "true"
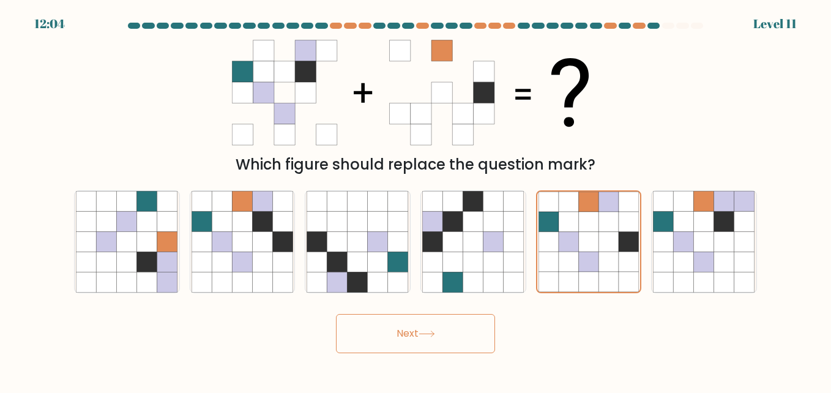
click at [433, 332] on icon at bounding box center [426, 333] width 17 height 7
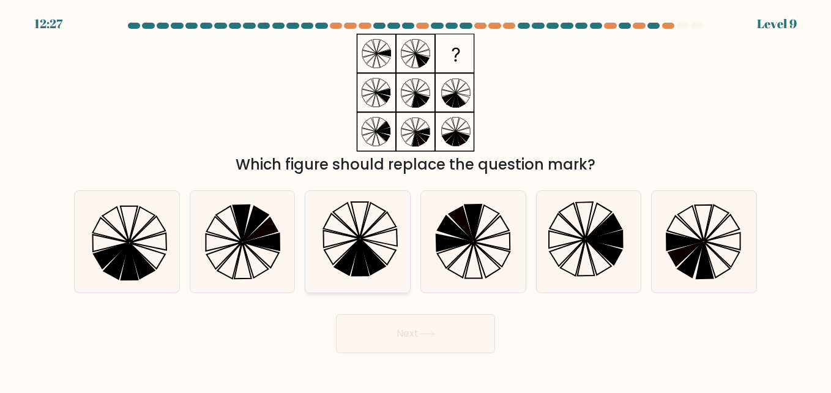
click at [385, 250] on icon at bounding box center [357, 242] width 102 height 102
click at [415, 199] on input "c." at bounding box center [415, 197] width 1 height 3
radio input "true"
click at [436, 321] on button "Next" at bounding box center [415, 333] width 159 height 39
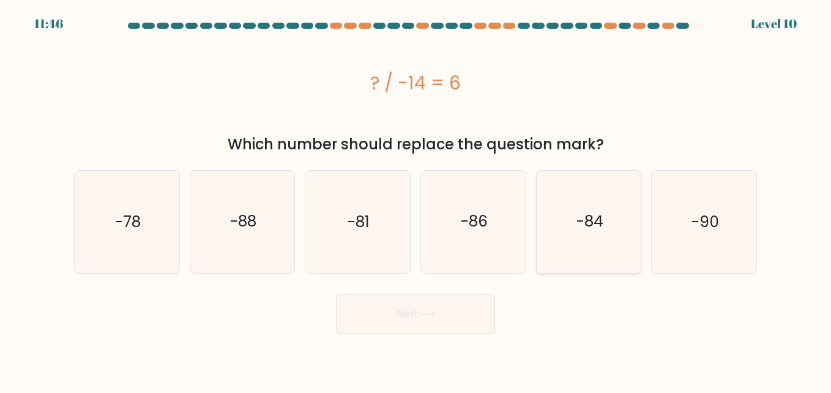
click at [582, 224] on text "-84" at bounding box center [589, 221] width 27 height 21
click at [416, 199] on input "e. -84" at bounding box center [415, 197] width 1 height 3
radio input "true"
drag, startPoint x: 444, startPoint y: 335, endPoint x: 432, endPoint y: 319, distance: 20.2
click at [432, 319] on body "11:45 Level 10" at bounding box center [415, 196] width 831 height 393
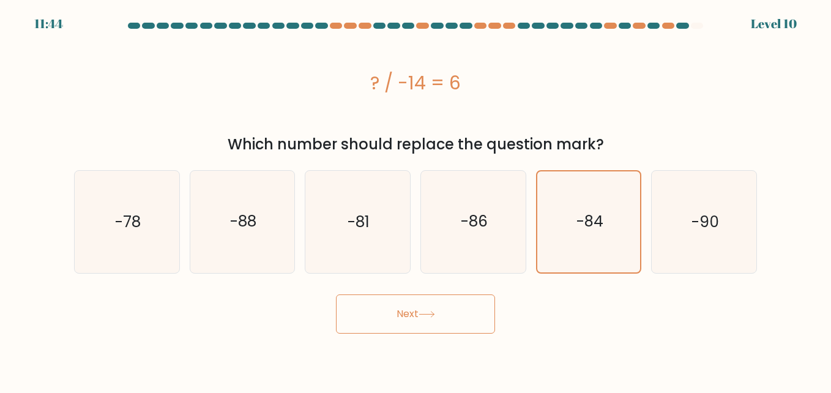
click at [432, 319] on button "Next" at bounding box center [415, 313] width 159 height 39
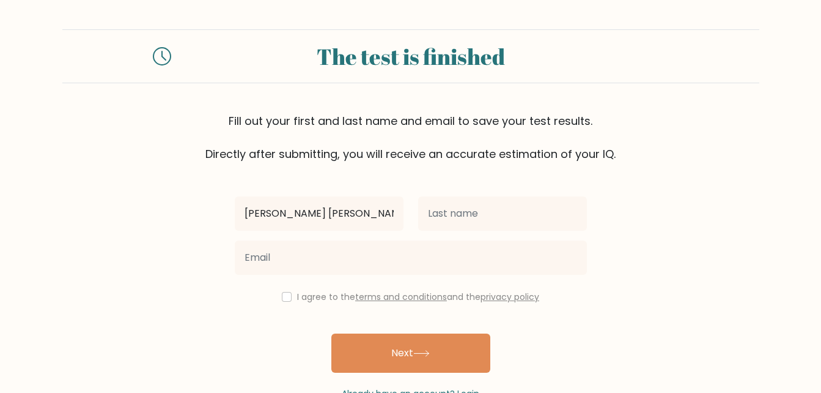
type input "[PERSON_NAME] [PERSON_NAME]"
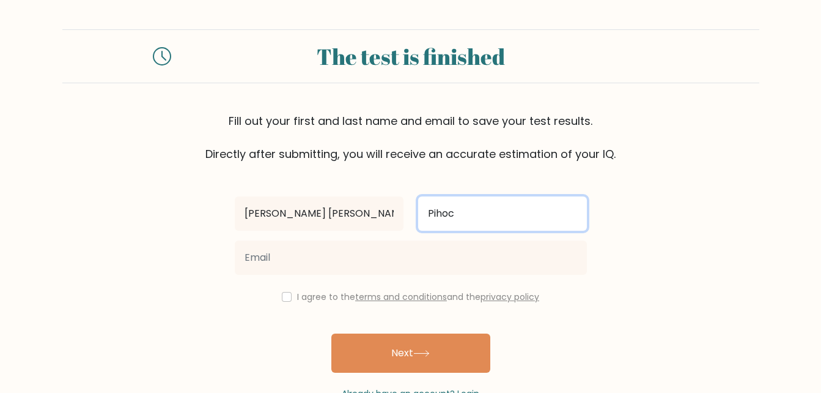
type input "Pihoc"
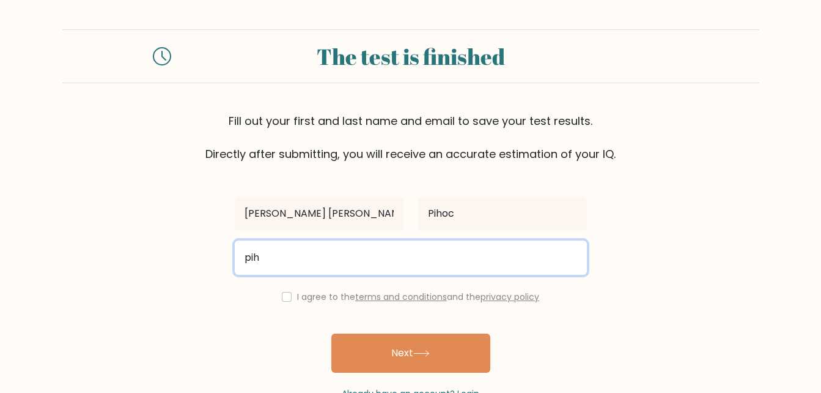
type input "[EMAIL_ADDRESS][DOMAIN_NAME]"
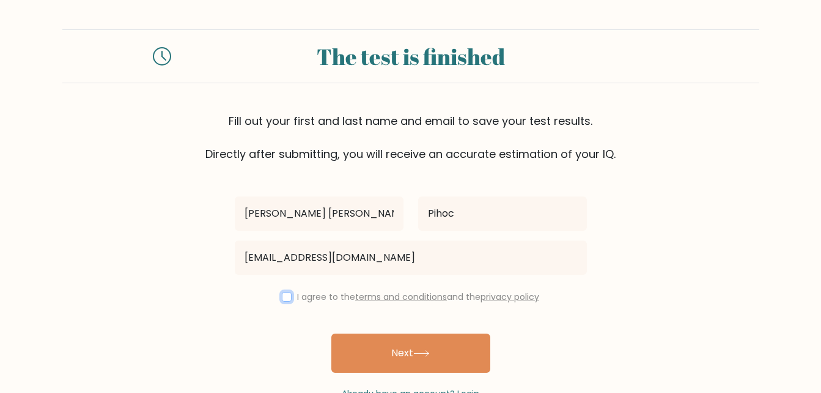
click at [287, 297] on input "checkbox" at bounding box center [287, 297] width 10 height 10
checkbox input "true"
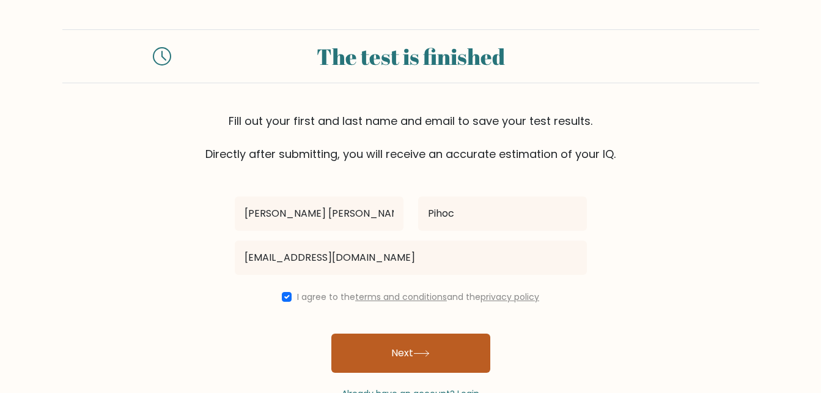
click at [364, 339] on button "Next" at bounding box center [411, 352] width 159 height 39
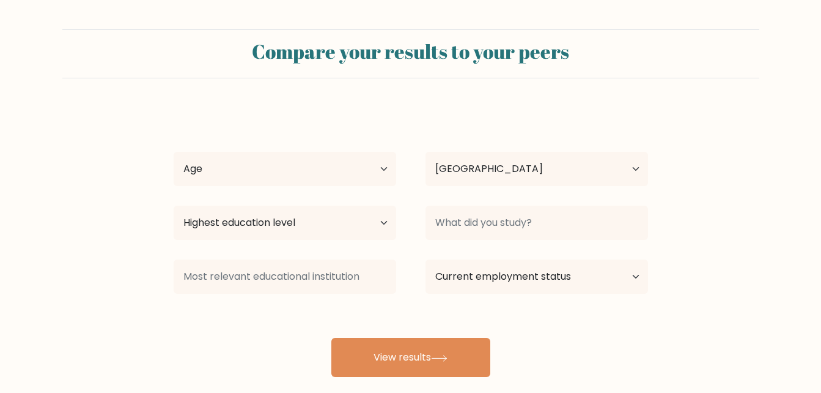
select select "PH"
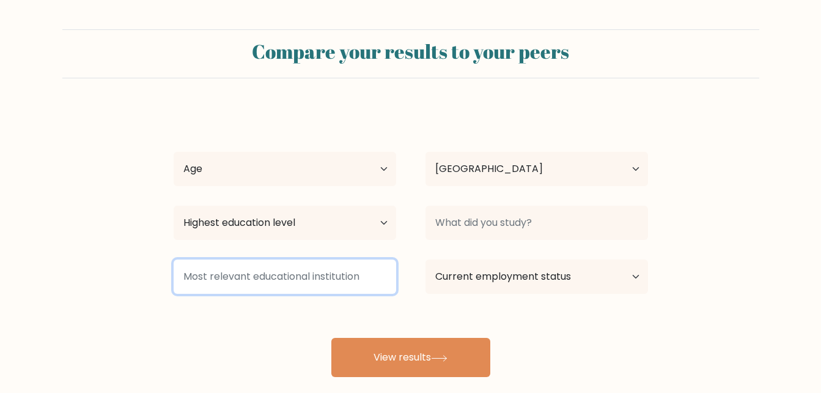
click at [264, 276] on input at bounding box center [285, 276] width 223 height 34
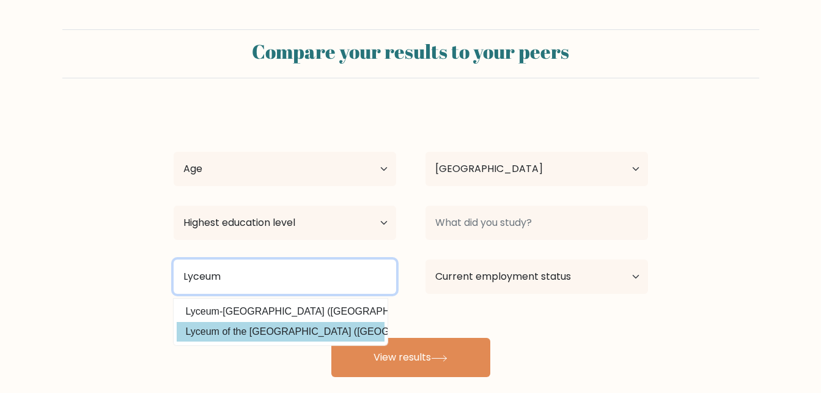
type input "Lyceum"
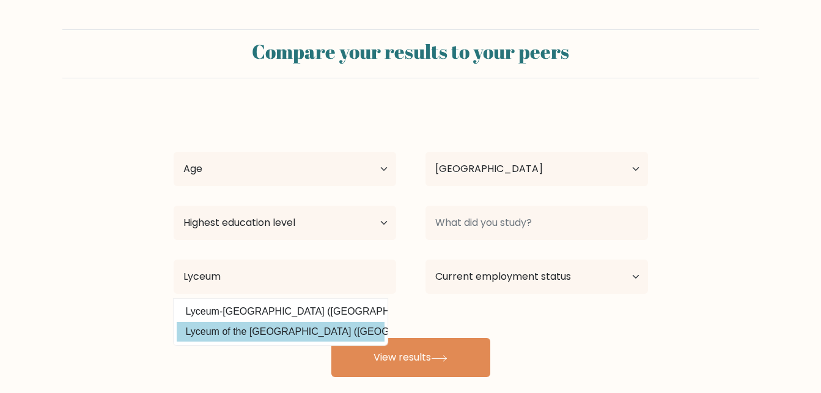
click at [281, 325] on div "[PERSON_NAME] [PERSON_NAME] Pihoc Age Under [DEMOGRAPHIC_DATA] [DEMOGRAPHIC_DAT…" at bounding box center [410, 242] width 489 height 269
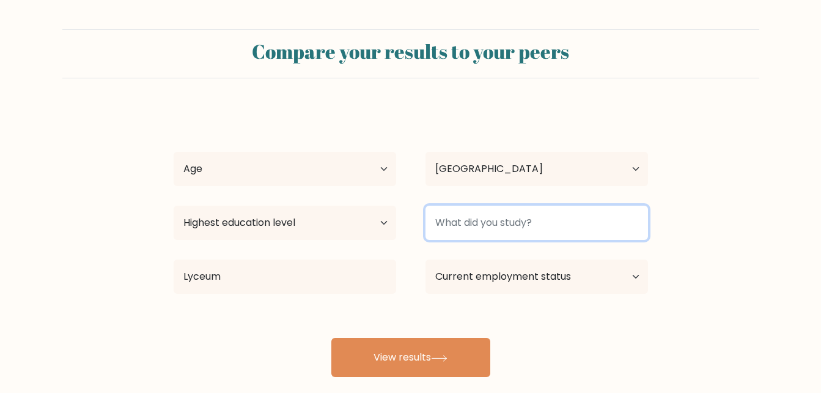
click at [476, 221] on input at bounding box center [537, 223] width 223 height 34
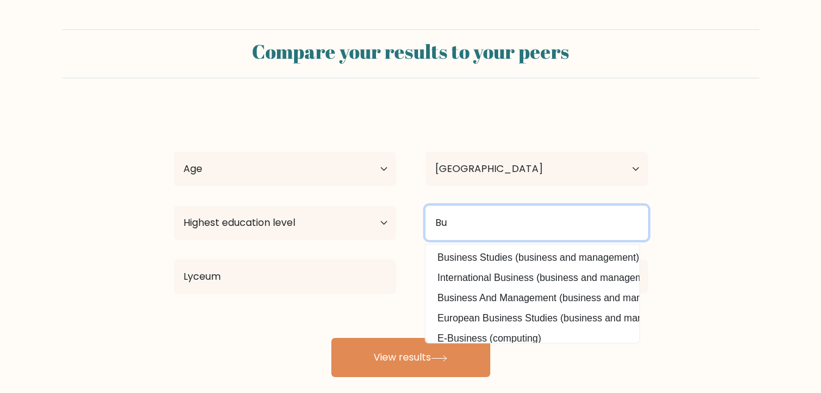
type input "B"
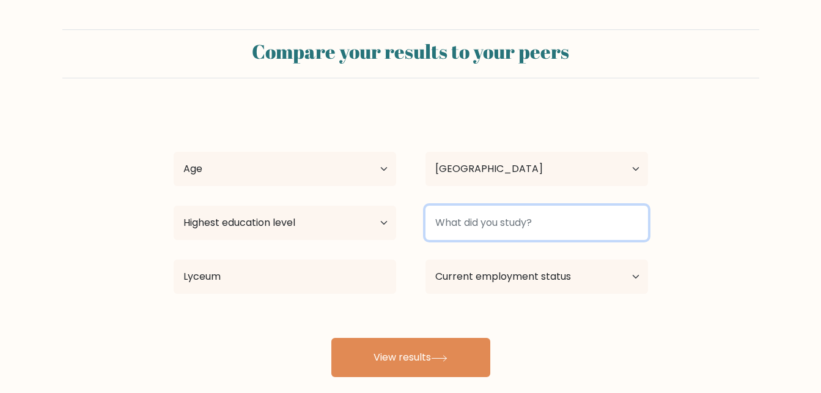
click at [482, 229] on input at bounding box center [537, 223] width 223 height 34
type input "H"
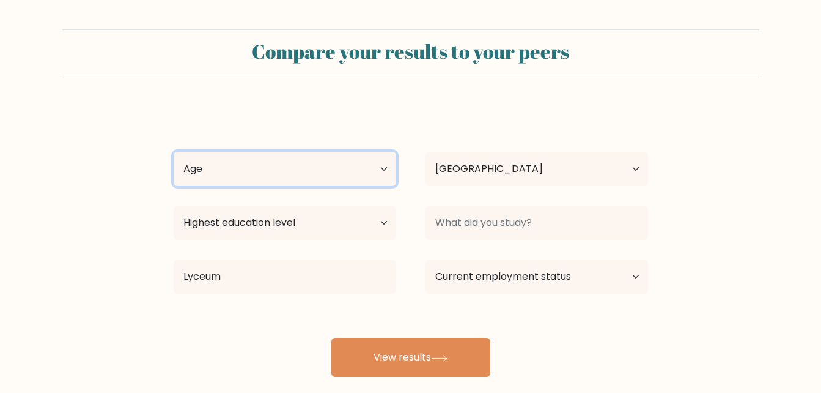
click at [368, 176] on select "Age Under [DEMOGRAPHIC_DATA] [DEMOGRAPHIC_DATA] [DEMOGRAPHIC_DATA] [DEMOGRAPHIC…" at bounding box center [285, 169] width 223 height 34
select select "25_34"
click at [174, 152] on select "Age Under [DEMOGRAPHIC_DATA] [DEMOGRAPHIC_DATA] [DEMOGRAPHIC_DATA] [DEMOGRAPHIC…" at bounding box center [285, 169] width 223 height 34
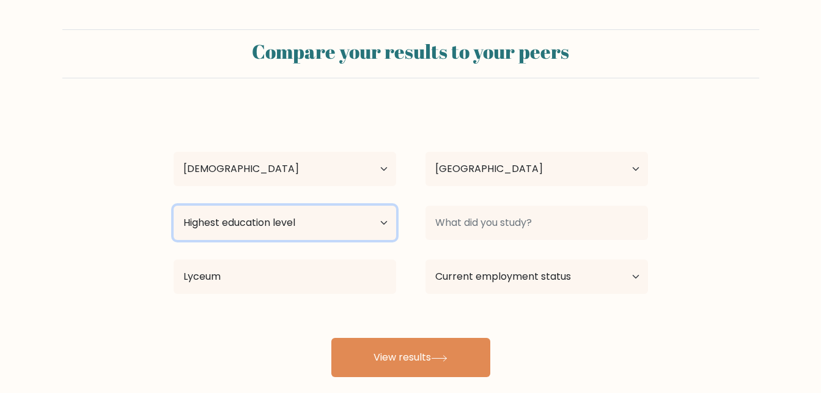
click at [353, 209] on select "Highest education level No schooling Primary Lower Secondary Upper Secondary Oc…" at bounding box center [285, 223] width 223 height 34
select select "bachelors_degree"
click at [174, 206] on select "Highest education level No schooling Primary Lower Secondary Upper Secondary Oc…" at bounding box center [285, 223] width 223 height 34
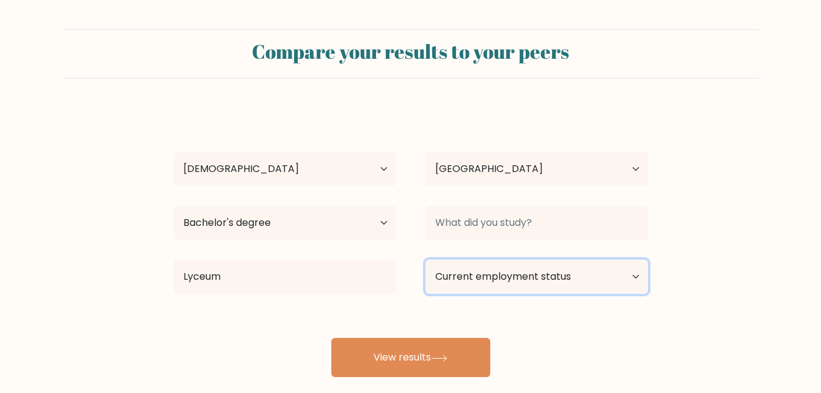
click at [486, 280] on select "Current employment status Employed Student Retired Other / prefer not to answer" at bounding box center [537, 276] width 223 height 34
select select "other"
click at [426, 259] on select "Current employment status Employed Student Retired Other / prefer not to answer" at bounding box center [537, 276] width 223 height 34
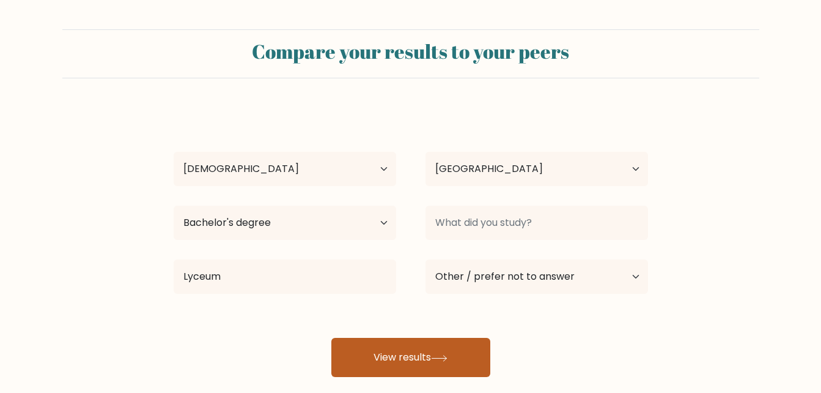
click at [469, 366] on button "View results" at bounding box center [411, 357] width 159 height 39
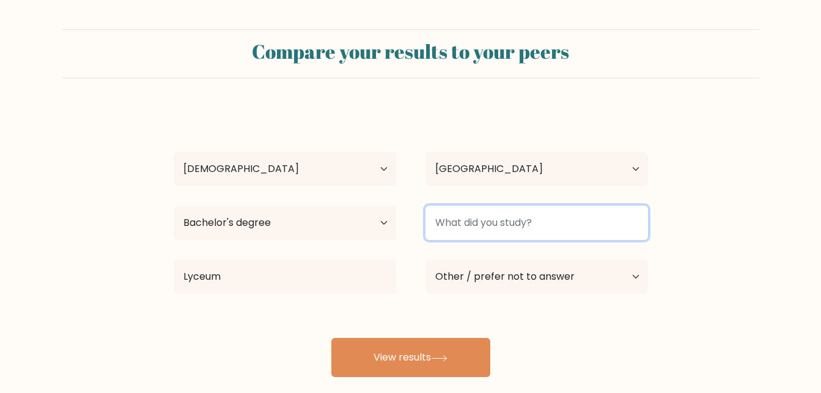
click at [475, 226] on input at bounding box center [537, 223] width 223 height 34
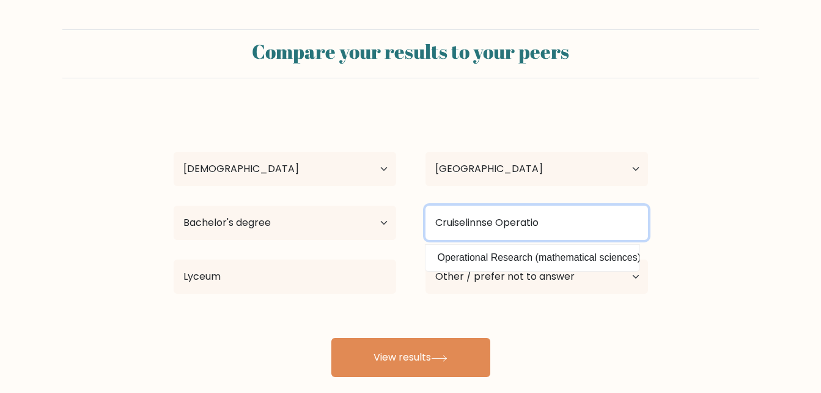
click at [475, 226] on input "Cruiselinnse Operatio" at bounding box center [537, 223] width 223 height 34
click at [563, 229] on input "Cruiseline Operatio" at bounding box center [537, 223] width 223 height 34
type input "Cruiseline Operations"
click at [332, 338] on button "View results" at bounding box center [411, 357] width 159 height 39
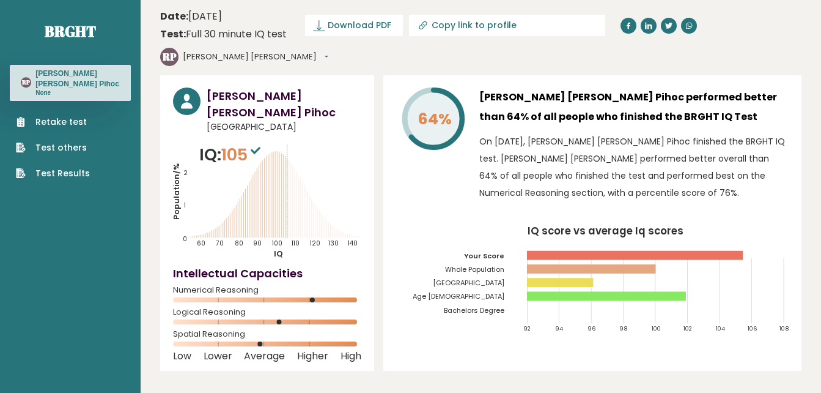
click at [764, 133] on p "On September 15, 2025, Ron Japheth Pihoc finished the BRGHT IQ test. Ron Japhet…" at bounding box center [634, 167] width 309 height 69
click at [86, 116] on link "Retake test" at bounding box center [53, 122] width 74 height 13
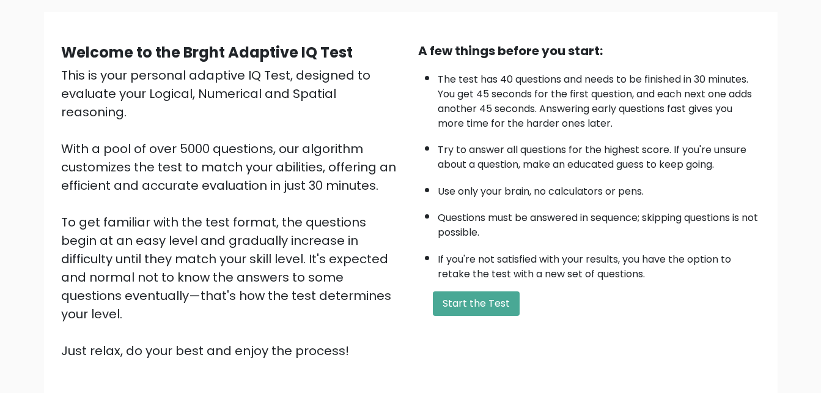
scroll to position [85, 0]
click at [480, 303] on button "Start the Test" at bounding box center [476, 303] width 87 height 24
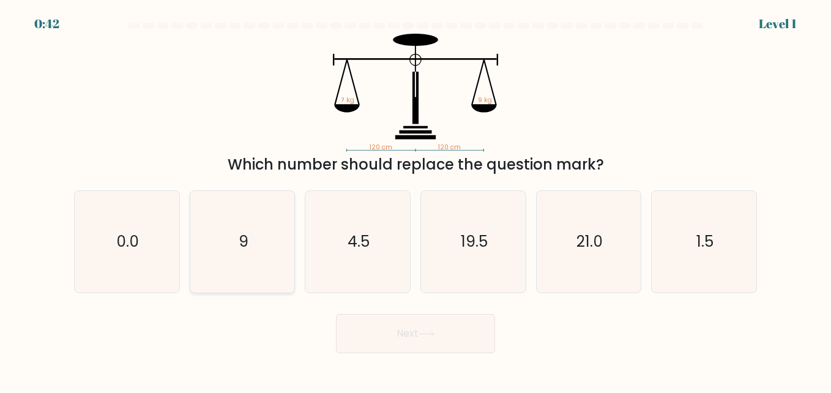
click at [274, 249] on icon "9" at bounding box center [242, 242] width 102 height 102
click at [415, 199] on input "b. 9" at bounding box center [415, 197] width 1 height 3
radio input "true"
click at [445, 321] on button "Next" at bounding box center [415, 333] width 159 height 39
